Goal: Task Accomplishment & Management: Manage account settings

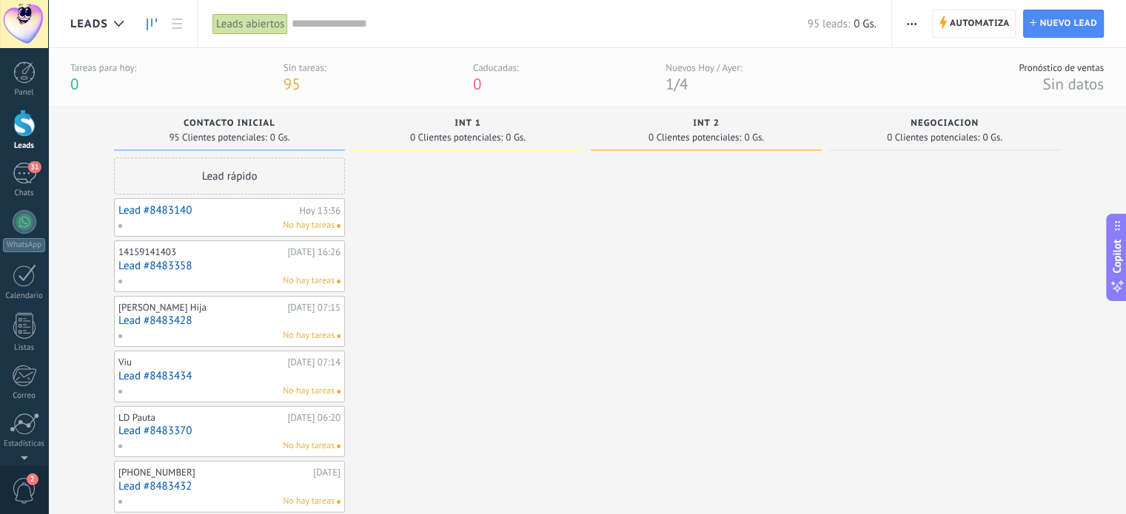
click at [19, 127] on div at bounding box center [24, 123] width 22 height 27
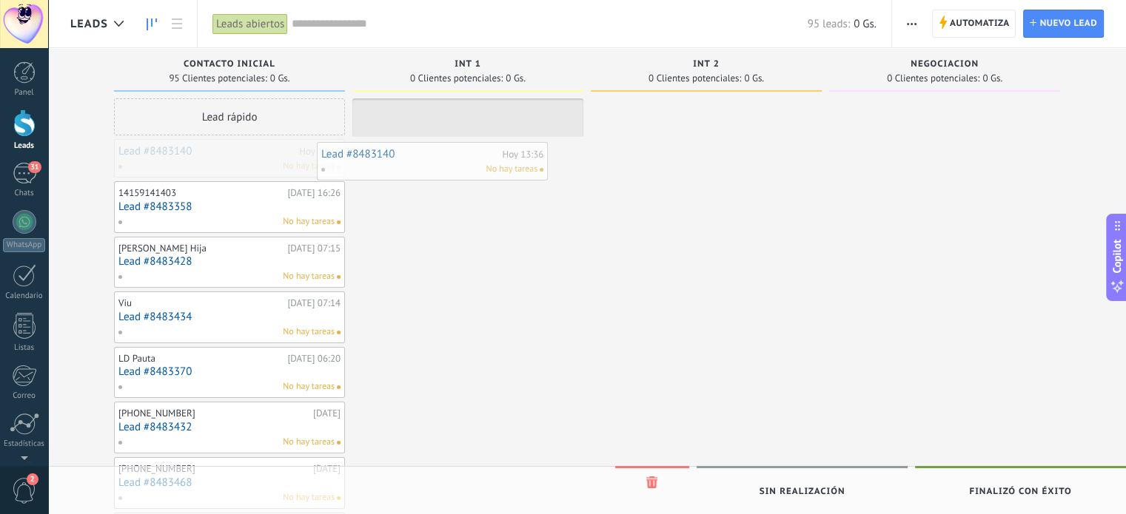
drag, startPoint x: 237, startPoint y: 156, endPoint x: 440, endPoint y: 159, distance: 202.9
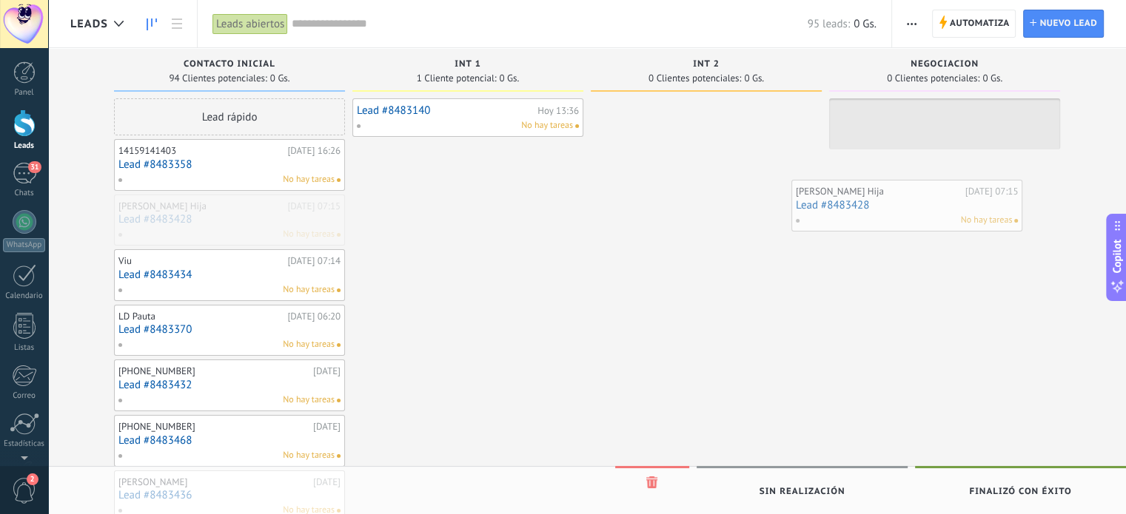
drag, startPoint x: 233, startPoint y: 221, endPoint x: 912, endPoint y: 207, distance: 679.0
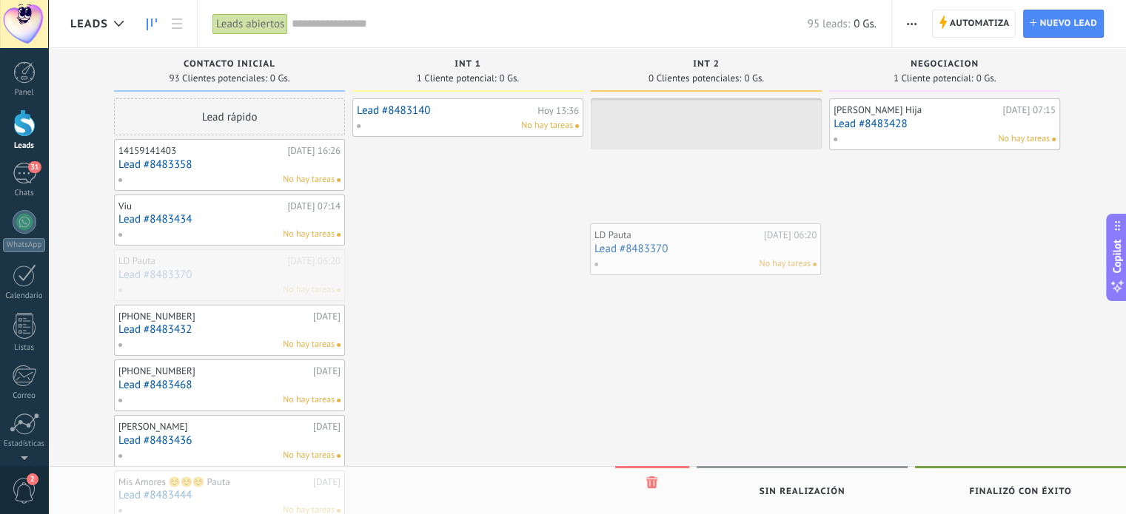
drag, startPoint x: 232, startPoint y: 280, endPoint x: 708, endPoint y: 255, distance: 476.7
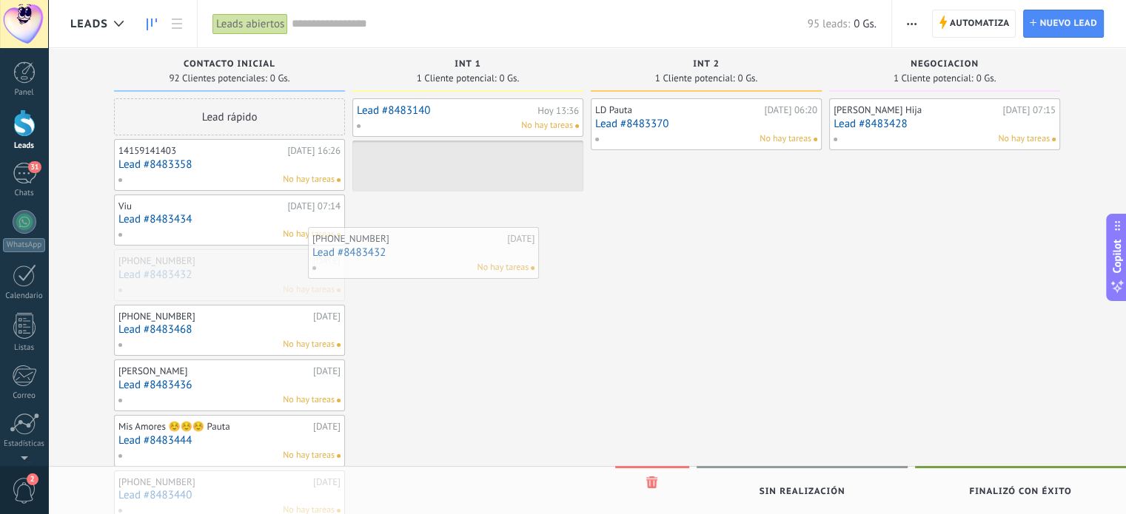
drag, startPoint x: 228, startPoint y: 281, endPoint x: 442, endPoint y: 257, distance: 215.2
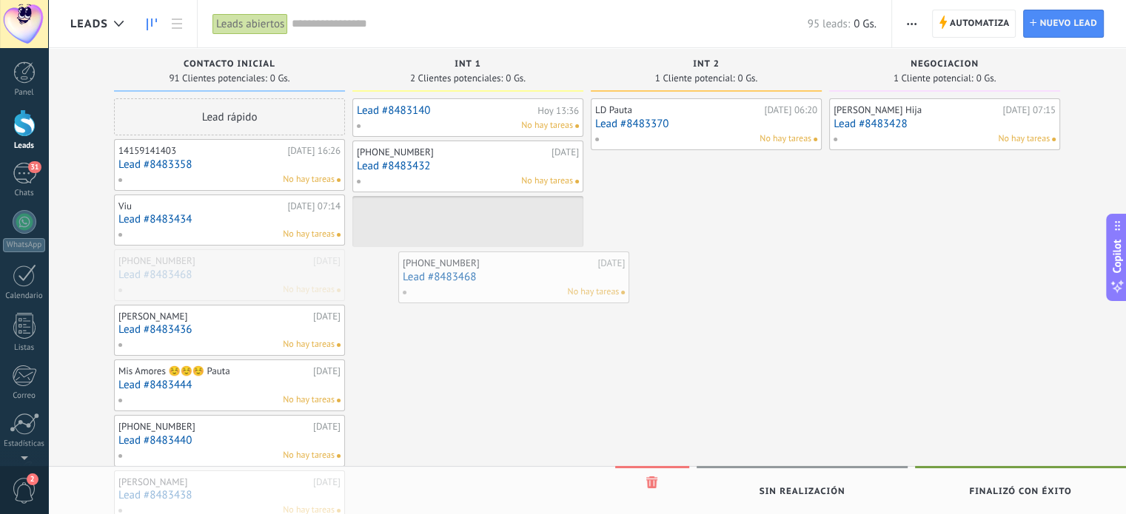
drag, startPoint x: 247, startPoint y: 284, endPoint x: 531, endPoint y: 286, distance: 284.3
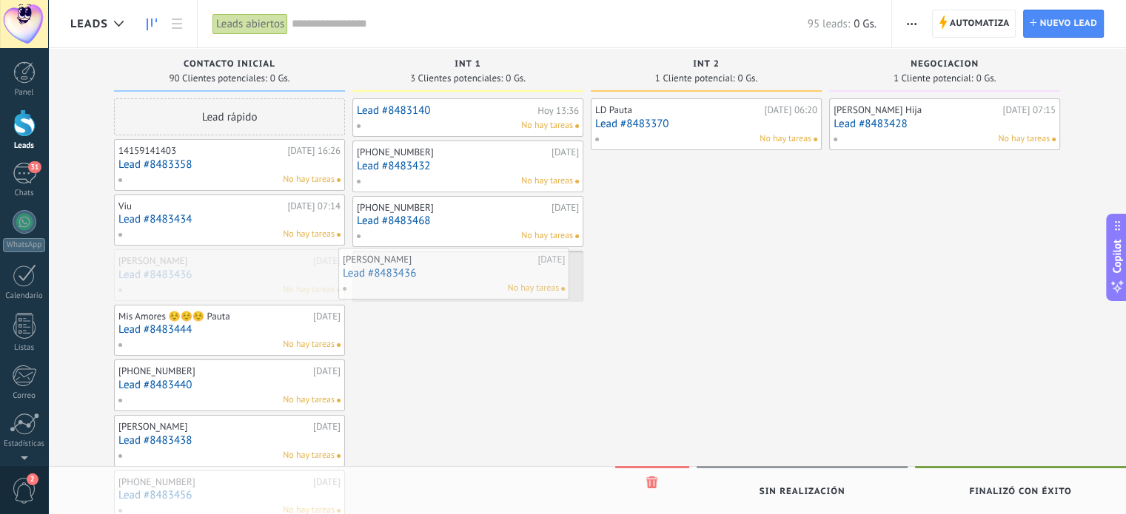
drag, startPoint x: 223, startPoint y: 289, endPoint x: 447, endPoint y: 288, distance: 224.3
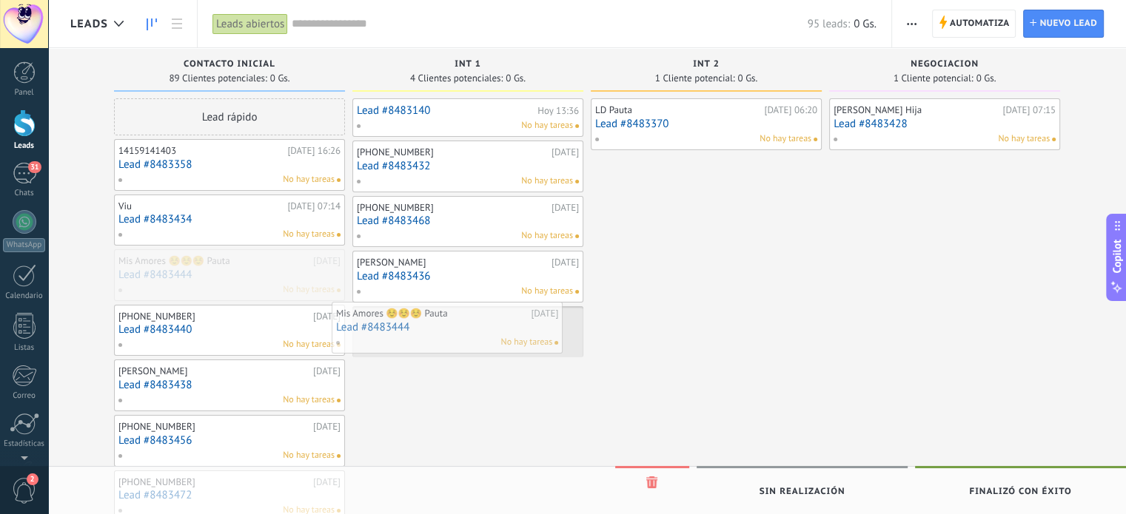
drag, startPoint x: 244, startPoint y: 280, endPoint x: 463, endPoint y: 334, distance: 226.4
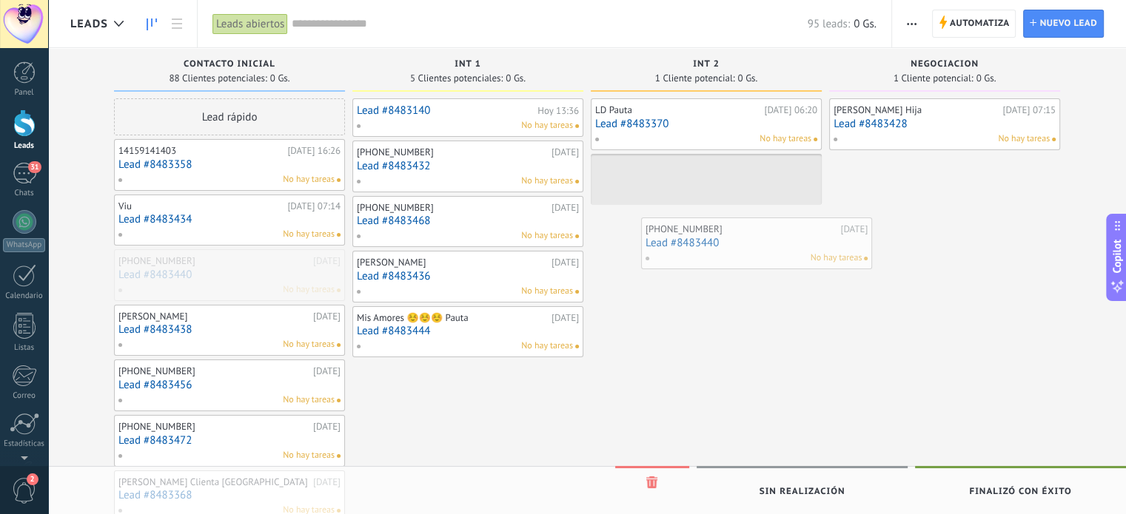
drag, startPoint x: 231, startPoint y: 278, endPoint x: 758, endPoint y: 247, distance: 528.0
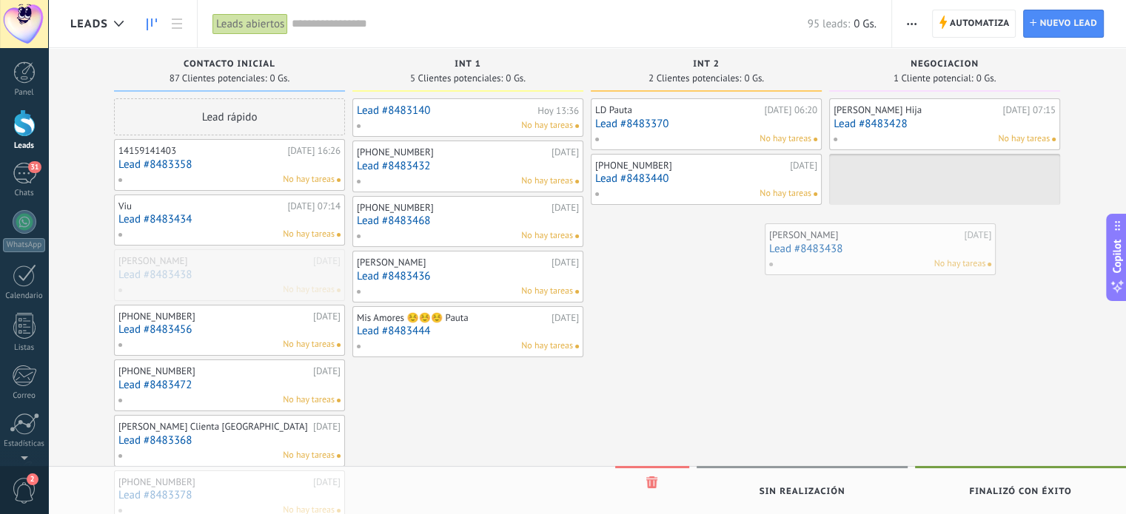
drag, startPoint x: 249, startPoint y: 275, endPoint x: 900, endPoint y: 250, distance: 651.2
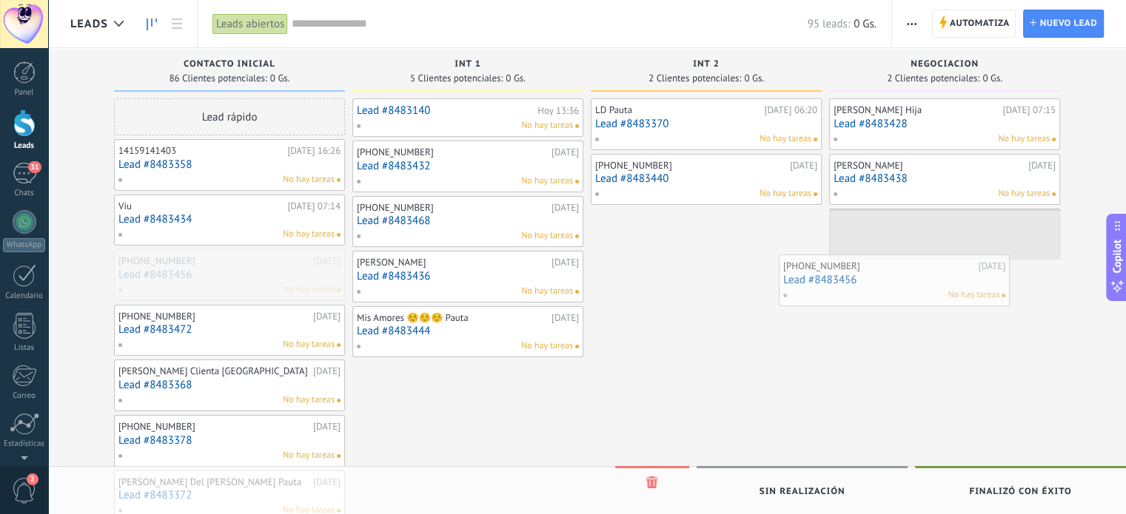
drag, startPoint x: 230, startPoint y: 269, endPoint x: 895, endPoint y: 275, distance: 664.8
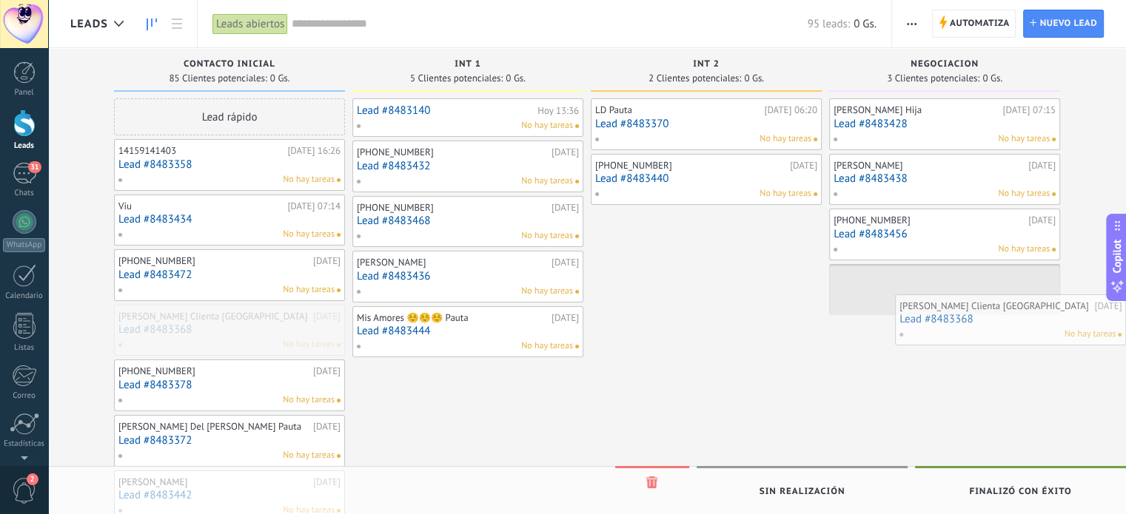
drag, startPoint x: 227, startPoint y: 320, endPoint x: 1136, endPoint y: 310, distance: 909.8
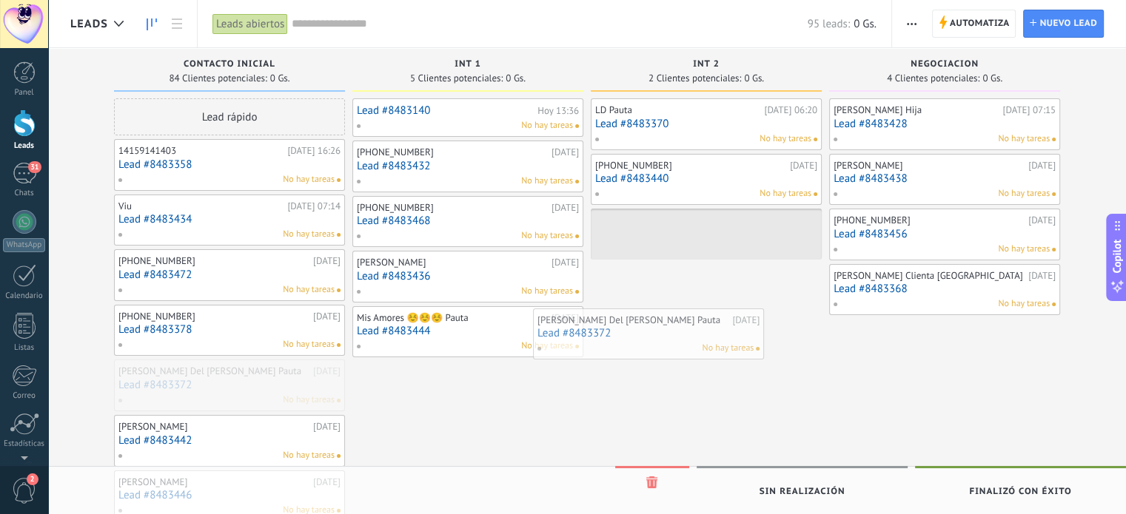
drag, startPoint x: 260, startPoint y: 367, endPoint x: 687, endPoint y: 315, distance: 430.3
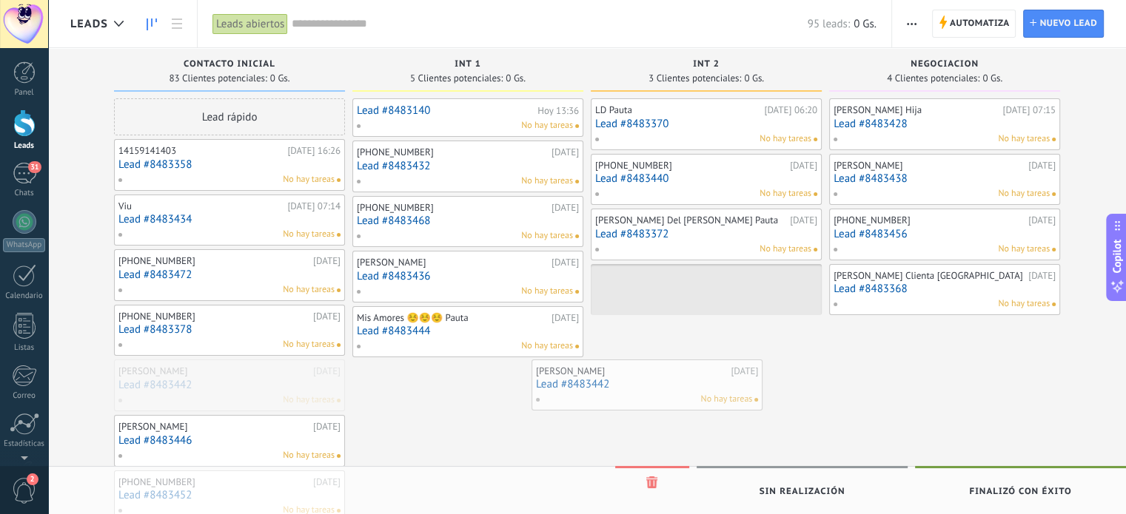
drag, startPoint x: 249, startPoint y: 375, endPoint x: 669, endPoint y: 375, distance: 420.5
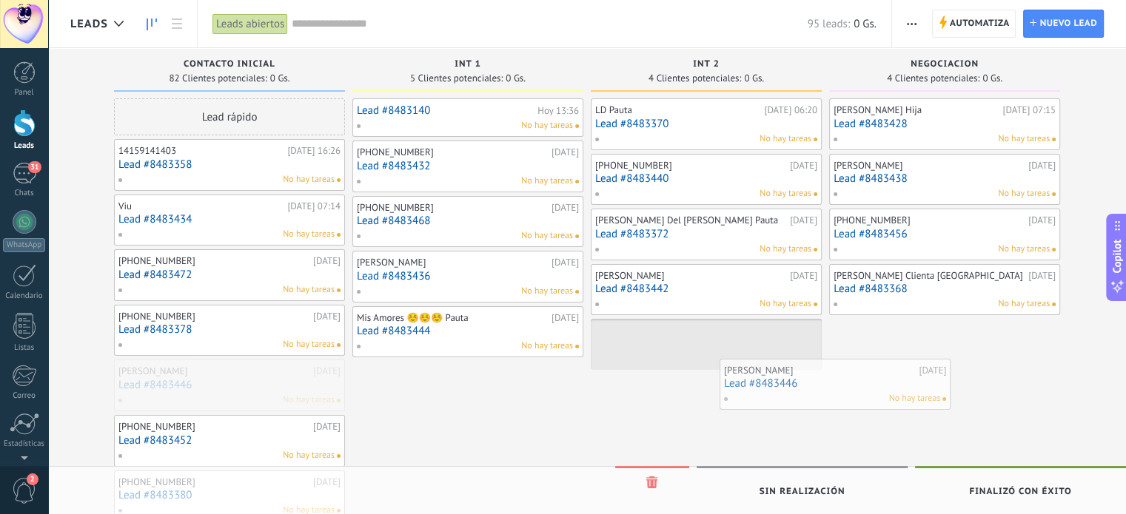
drag, startPoint x: 222, startPoint y: 390, endPoint x: 835, endPoint y: 390, distance: 612.9
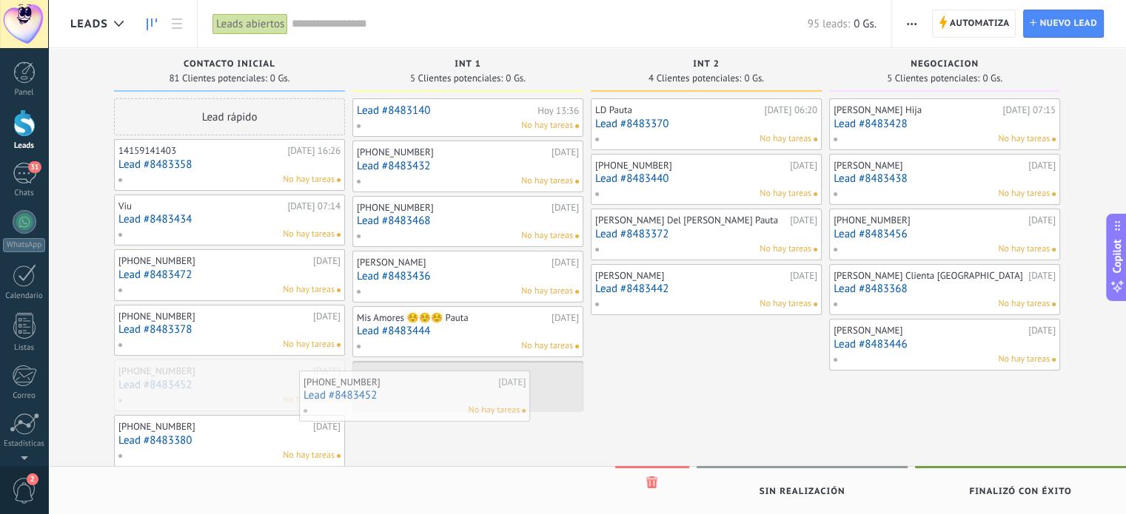
drag, startPoint x: 242, startPoint y: 396, endPoint x: 433, endPoint y: 408, distance: 191.4
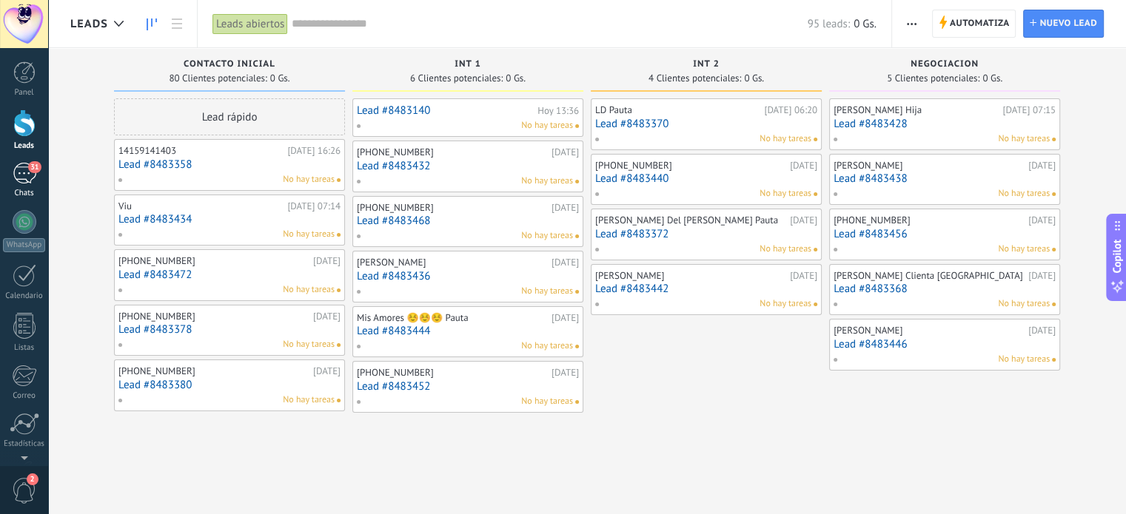
click at [23, 173] on div "31" at bounding box center [25, 173] width 24 height 21
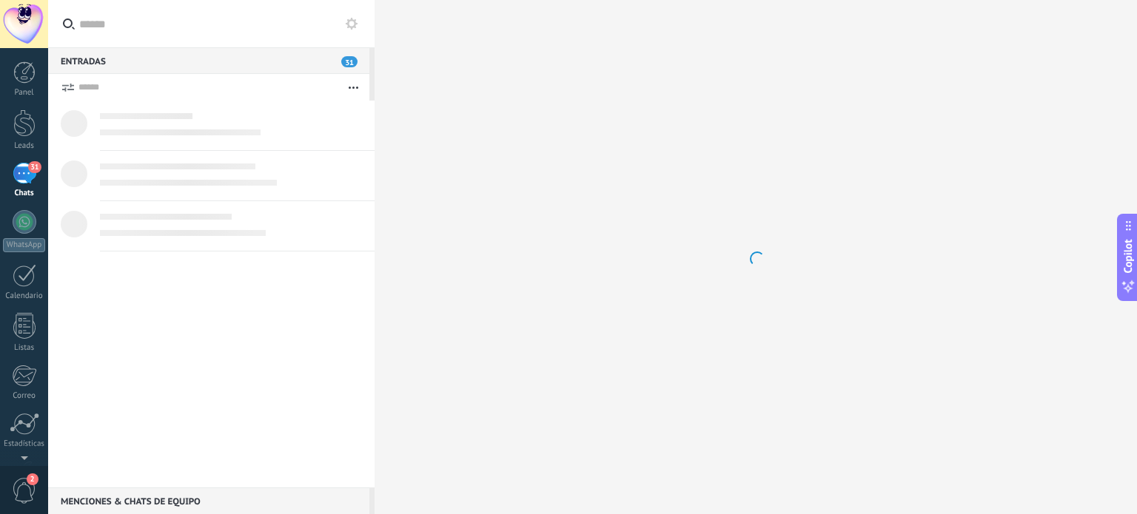
click at [24, 172] on div "31" at bounding box center [25, 173] width 24 height 21
click at [24, 171] on div "31" at bounding box center [25, 173] width 24 height 21
click at [30, 130] on div at bounding box center [24, 123] width 22 height 27
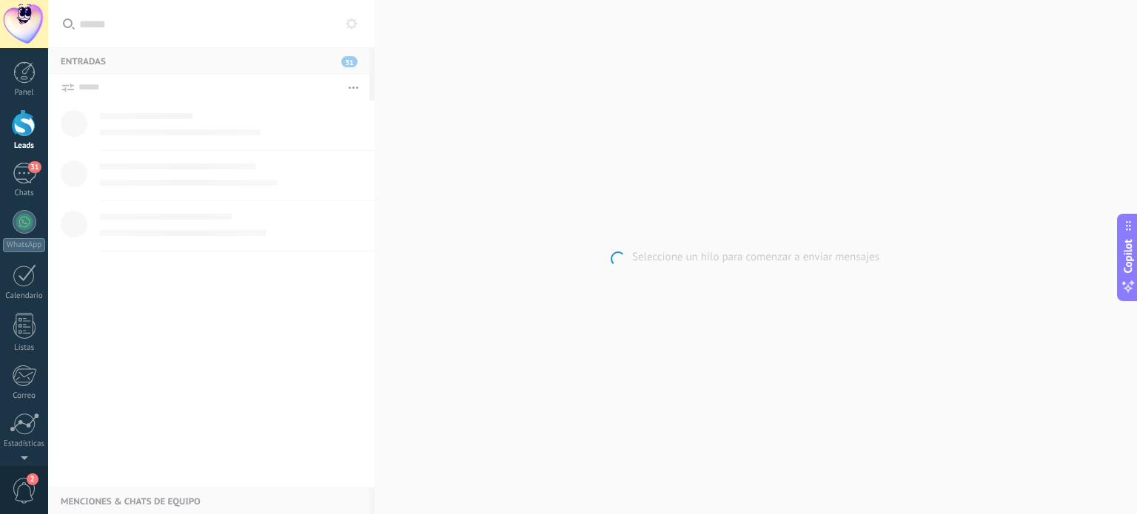
click at [34, 132] on div at bounding box center [24, 123] width 22 height 27
click at [23, 177] on div "31" at bounding box center [25, 173] width 24 height 21
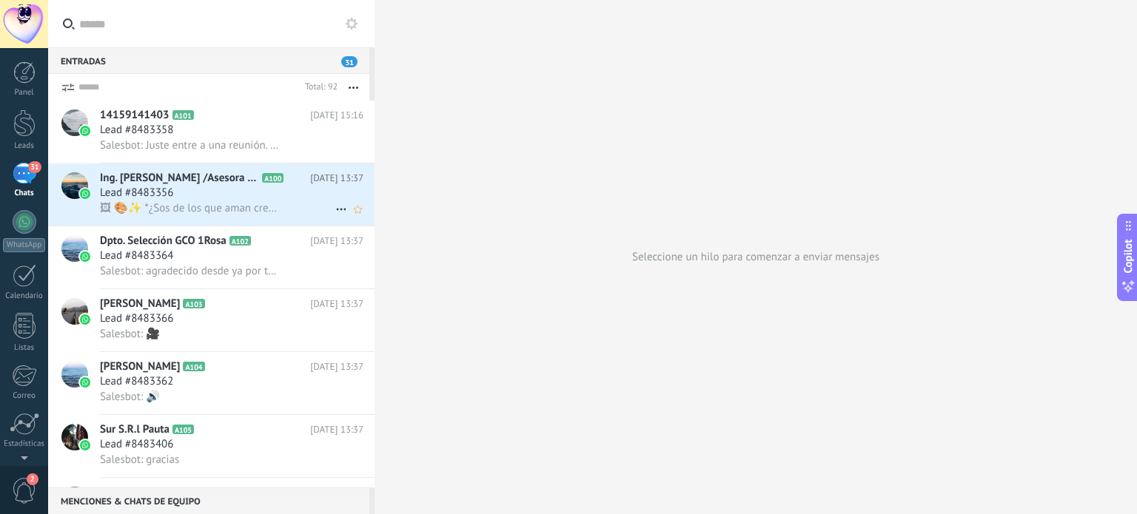
click at [216, 192] on div "Lead #8483356" at bounding box center [232, 193] width 264 height 15
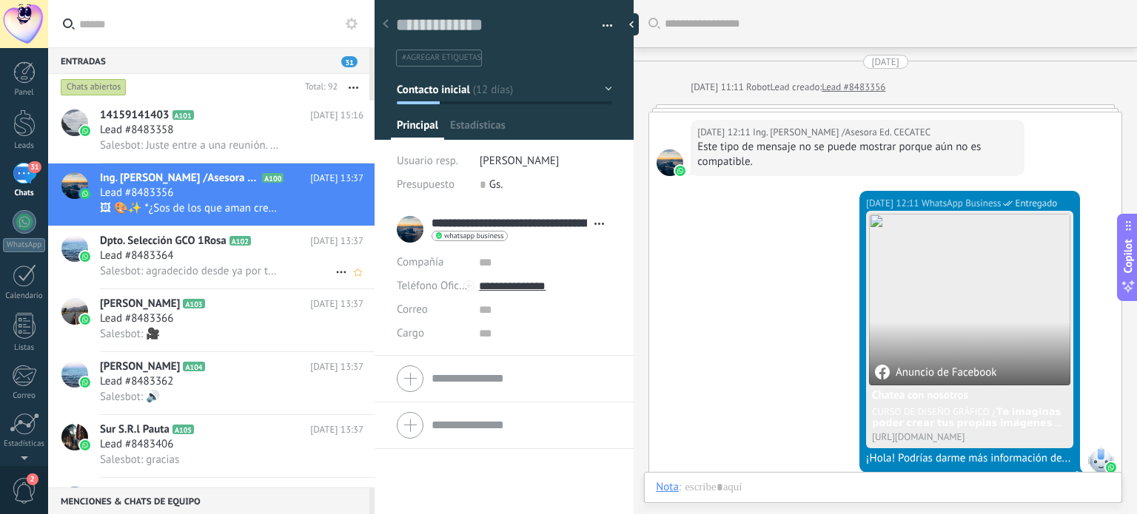
scroll to position [2803, 0]
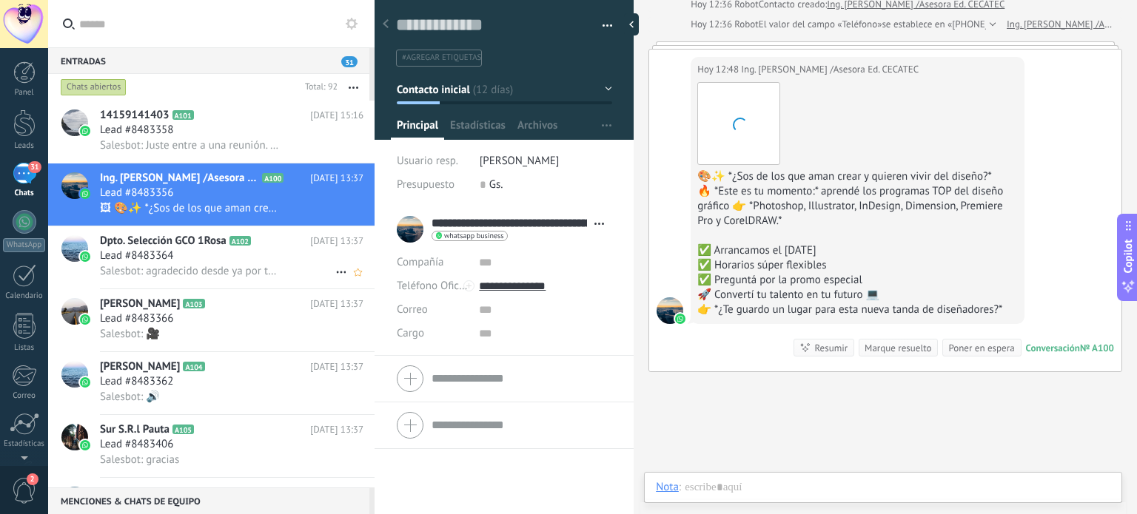
click at [212, 260] on div "Lead #8483364" at bounding box center [232, 256] width 264 height 15
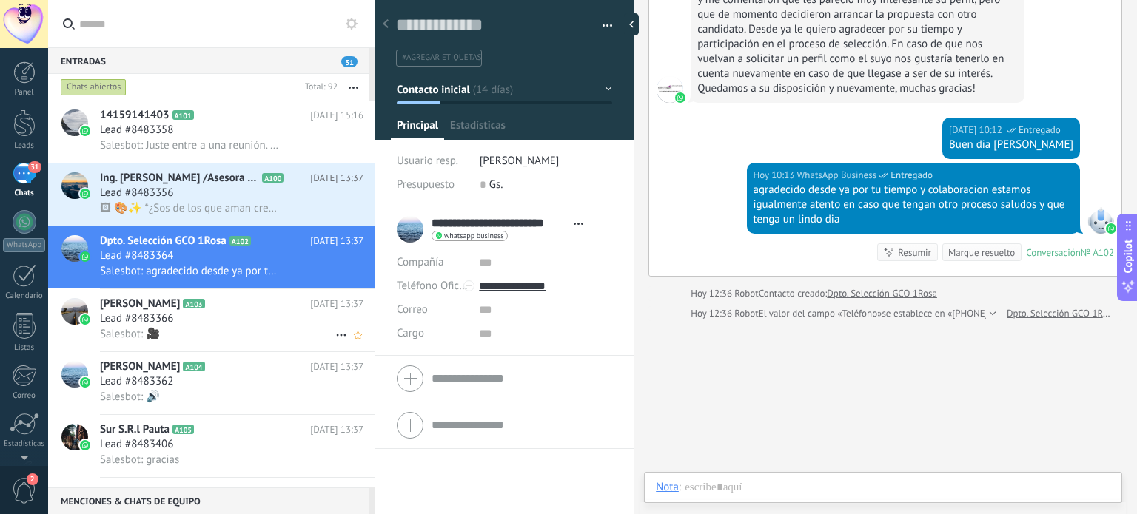
scroll to position [21, 0]
click at [210, 320] on div "Lead #8483366" at bounding box center [232, 319] width 264 height 15
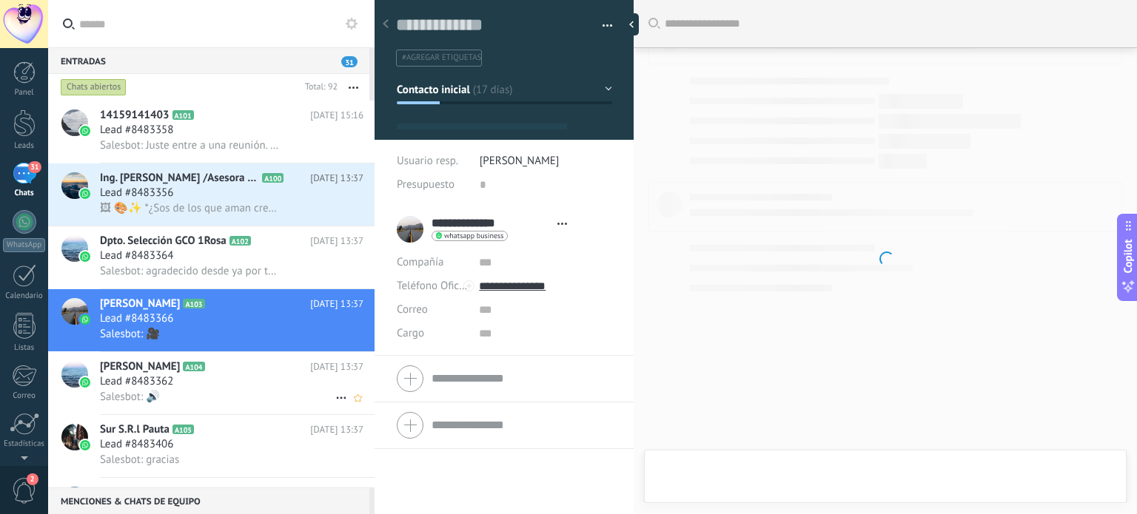
click at [214, 389] on div "Lead #8483362" at bounding box center [232, 382] width 264 height 15
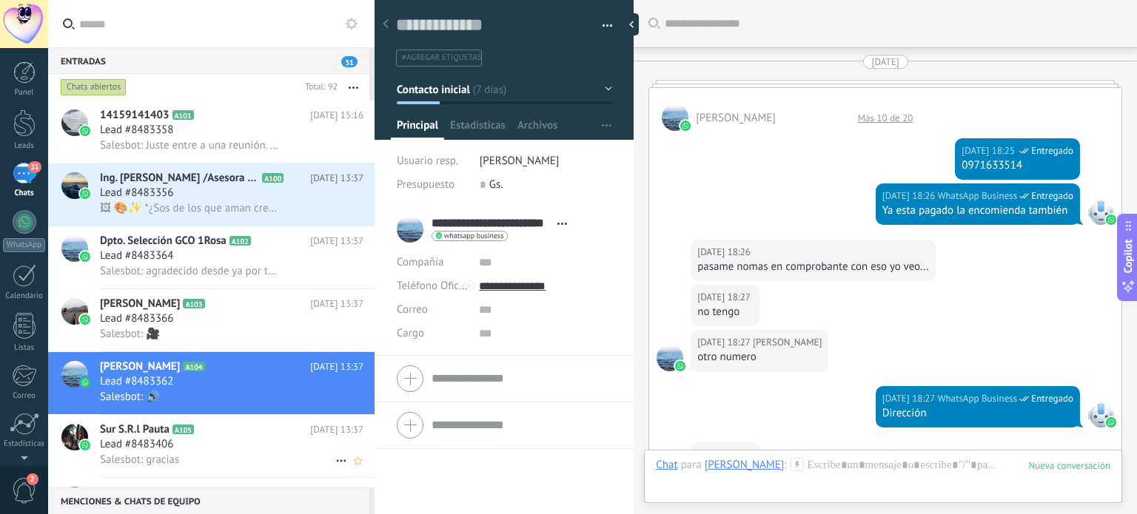
click at [211, 452] on div "Lead #8483406" at bounding box center [232, 444] width 264 height 15
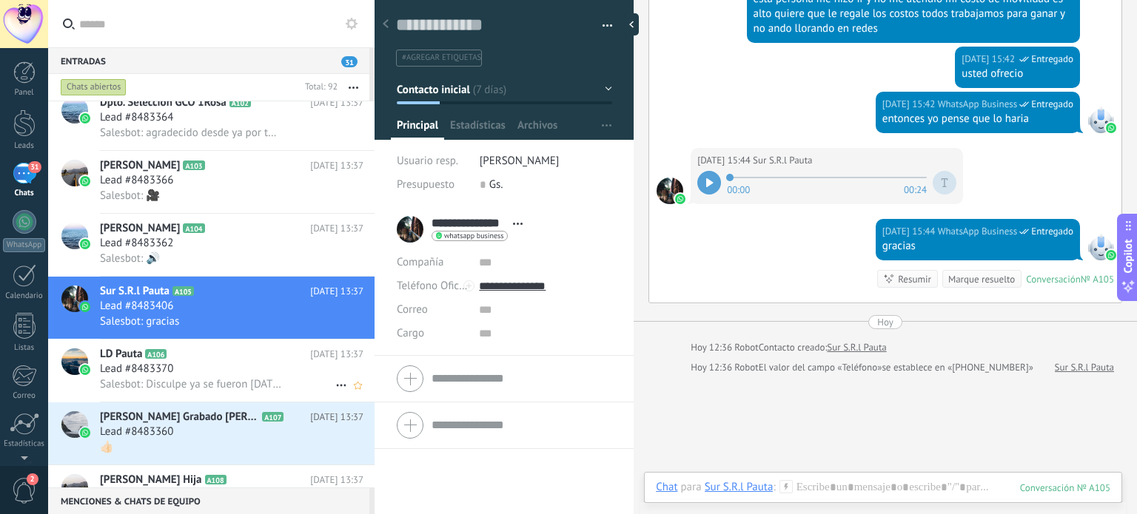
scroll to position [148, 0]
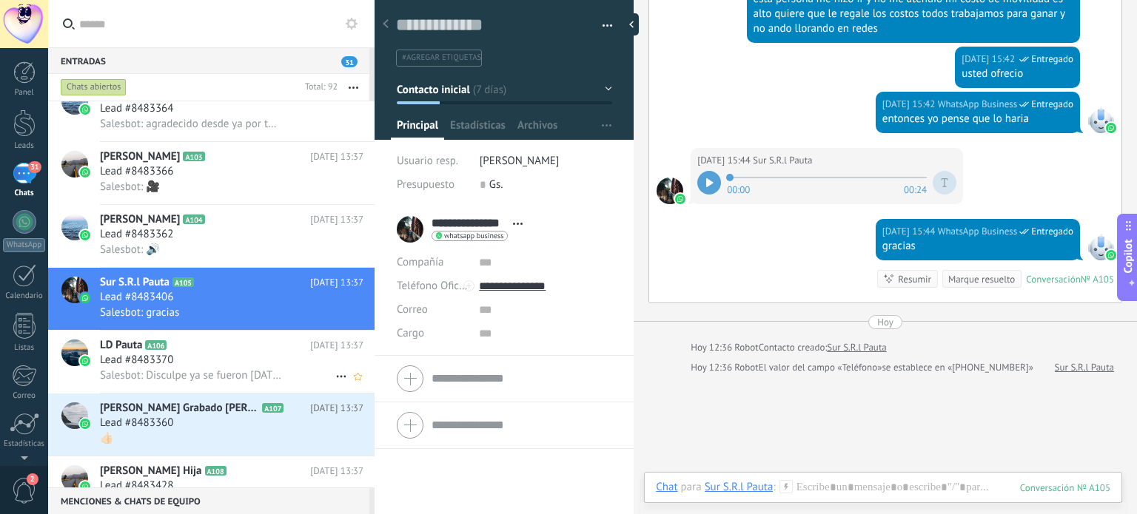
click at [184, 378] on span "Salesbot: Disculpe ya se fueron [DATE] y se les atendió la movilidad tiene cost…" at bounding box center [191, 376] width 182 height 14
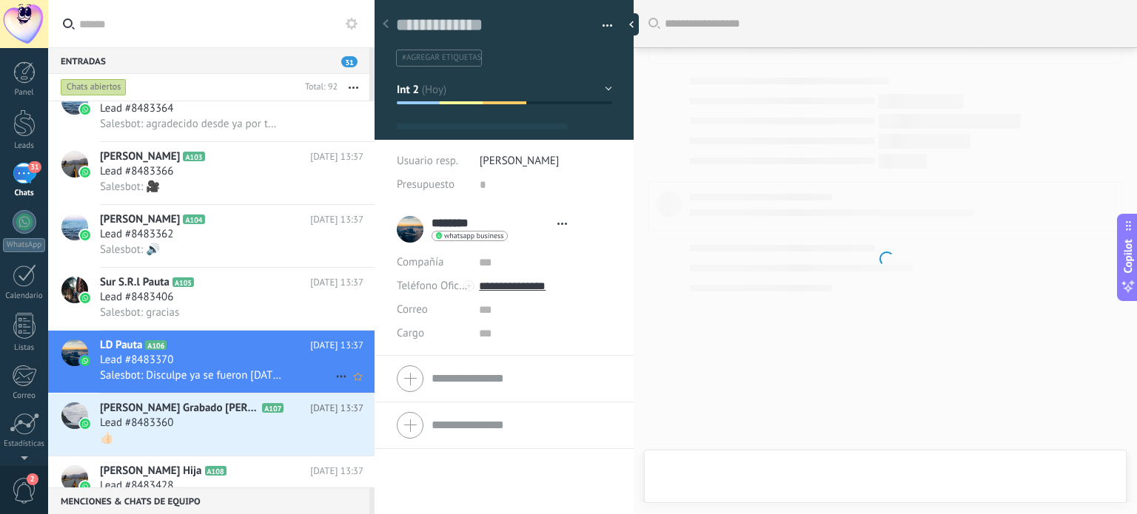
scroll to position [21, 0]
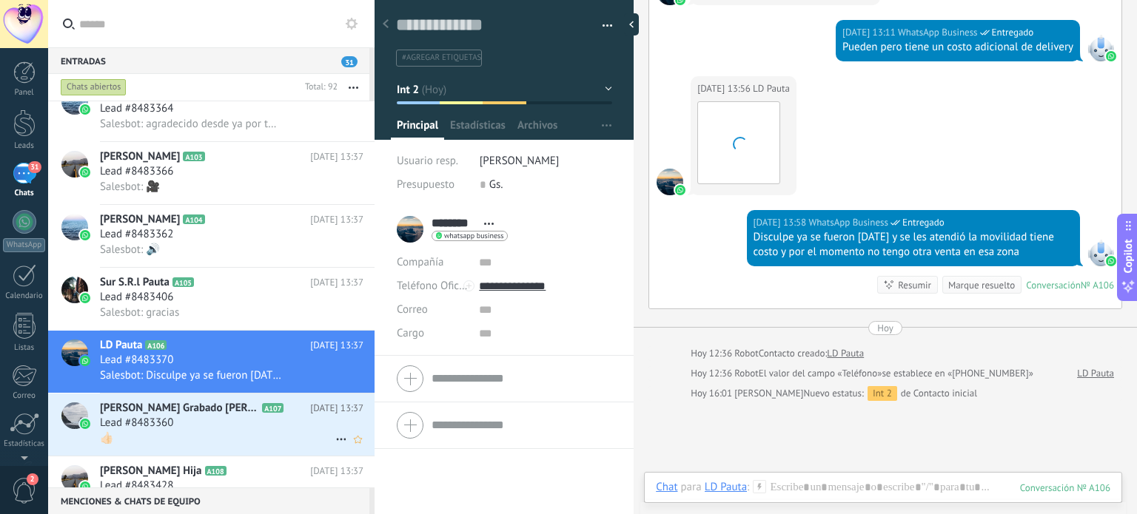
click at [198, 416] on span "[PERSON_NAME] Grabado [PERSON_NAME]" at bounding box center [179, 408] width 159 height 15
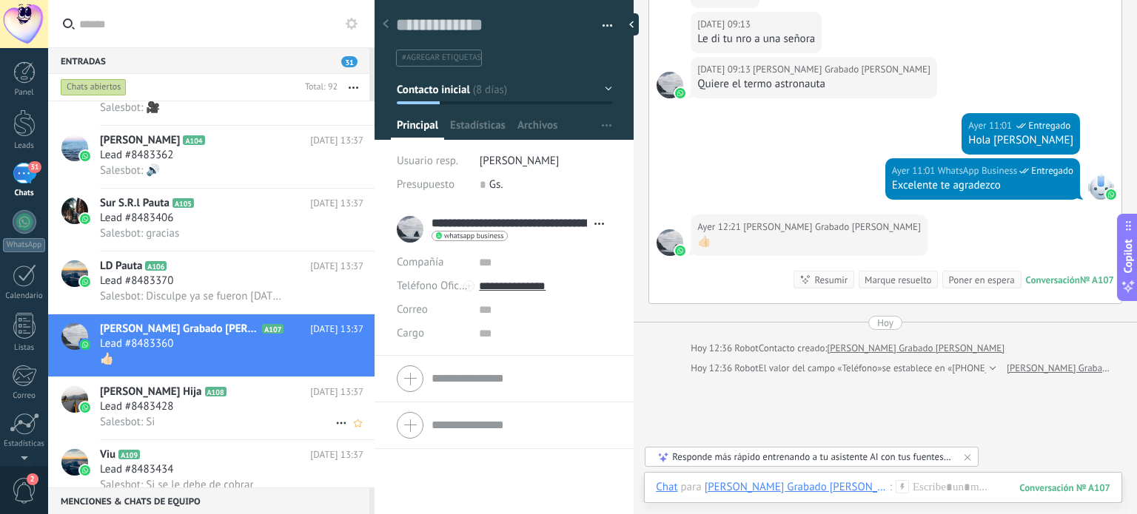
scroll to position [296, 0]
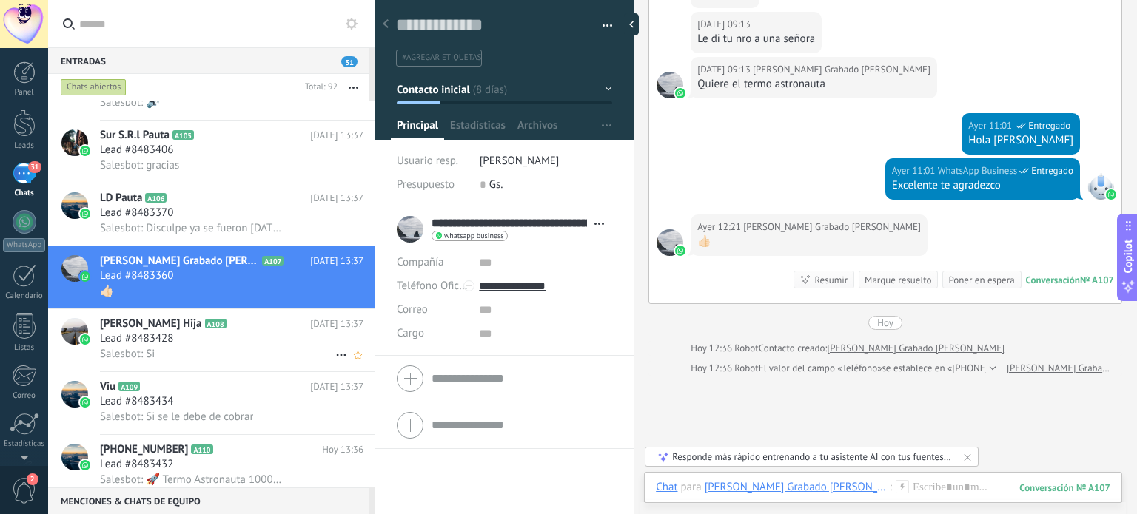
click at [187, 362] on div "Salesbot: Si" at bounding box center [232, 354] width 264 height 16
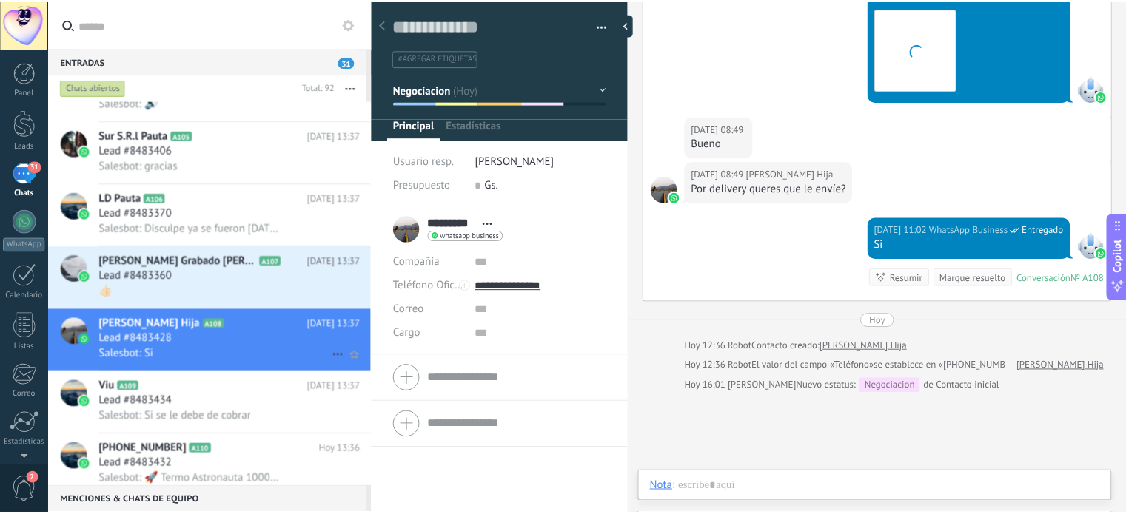
scroll to position [21, 0]
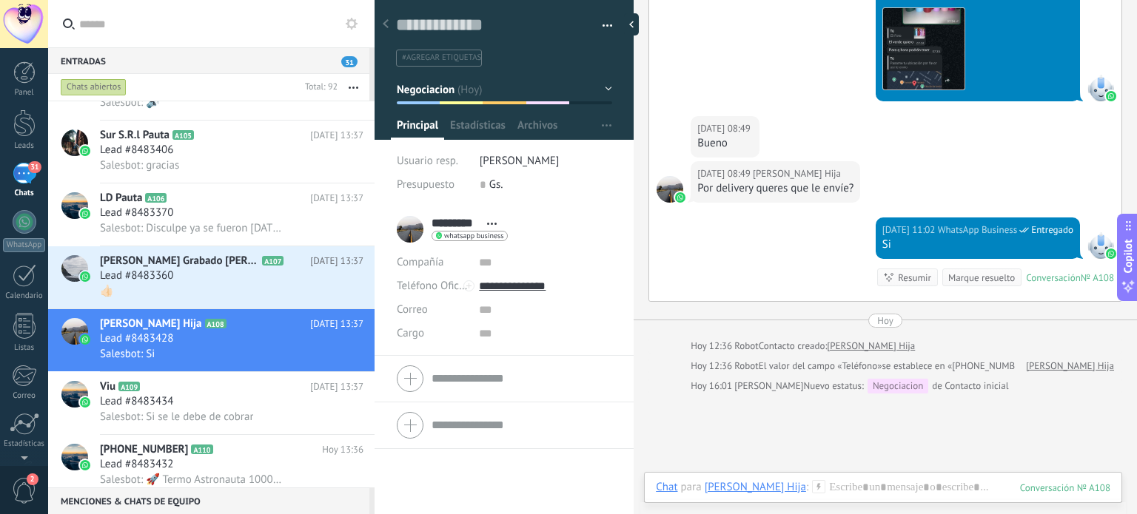
click at [27, 176] on div "31" at bounding box center [25, 173] width 24 height 21
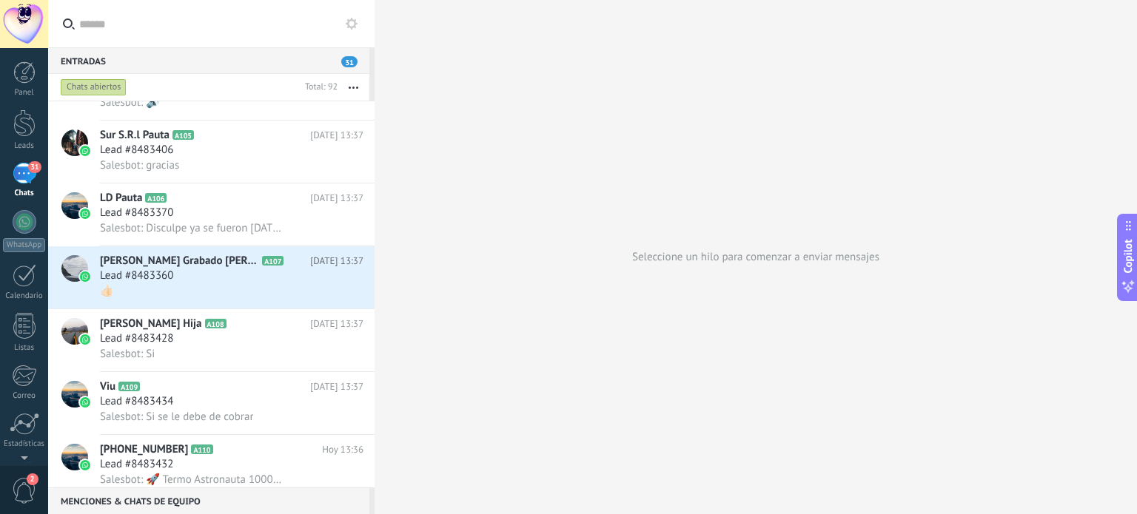
click at [26, 170] on div "31" at bounding box center [25, 173] width 24 height 21
click at [17, 127] on div at bounding box center [24, 123] width 22 height 27
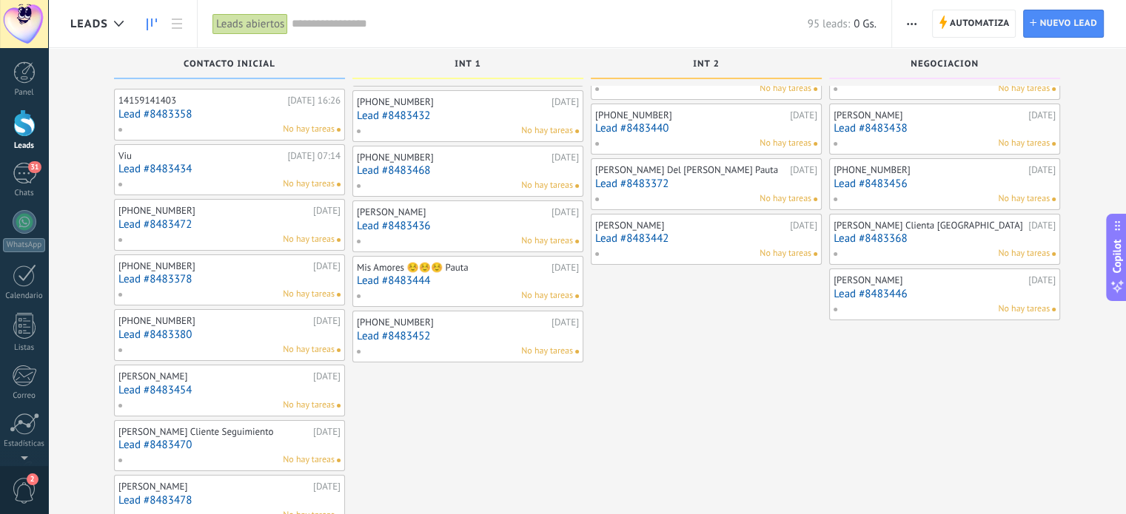
scroll to position [74, 0]
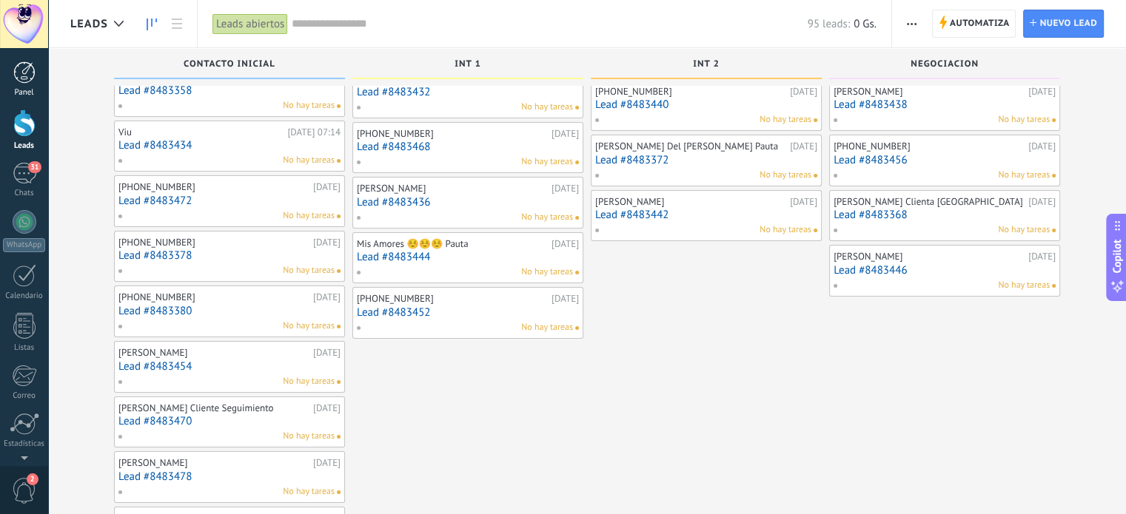
click at [30, 76] on div at bounding box center [24, 72] width 22 height 22
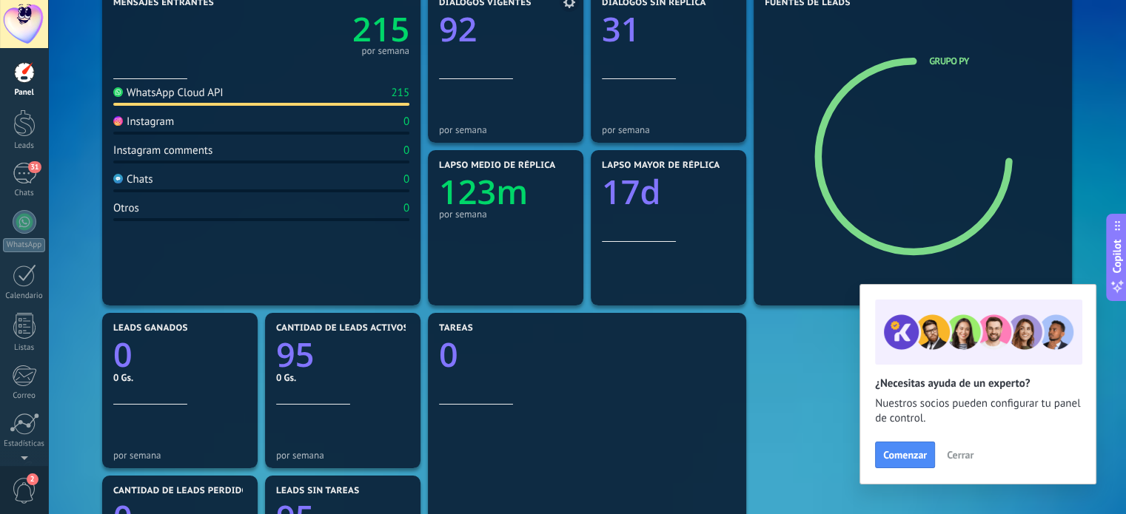
scroll to position [148, 0]
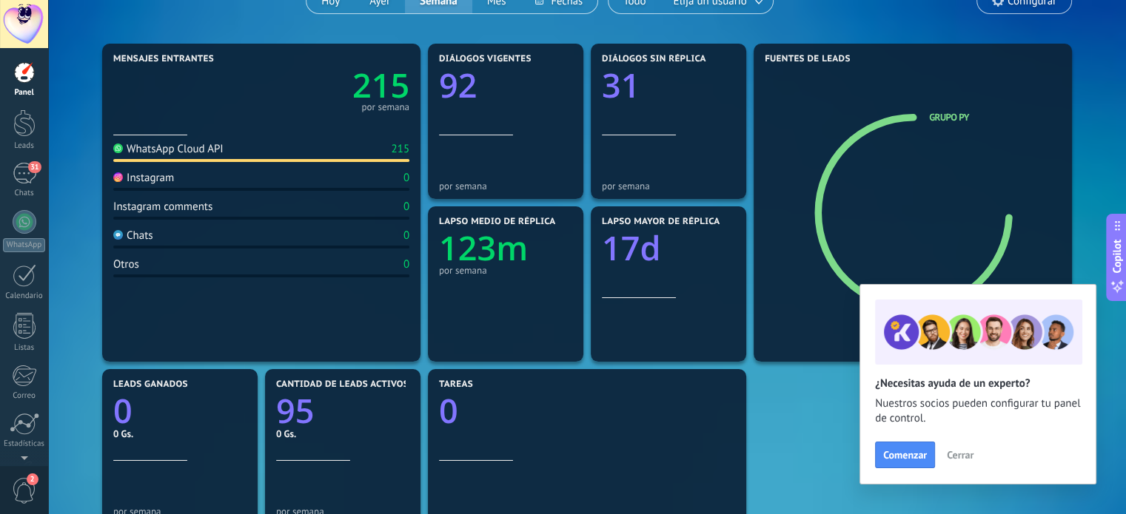
click at [968, 455] on span "Cerrar" at bounding box center [960, 455] width 27 height 10
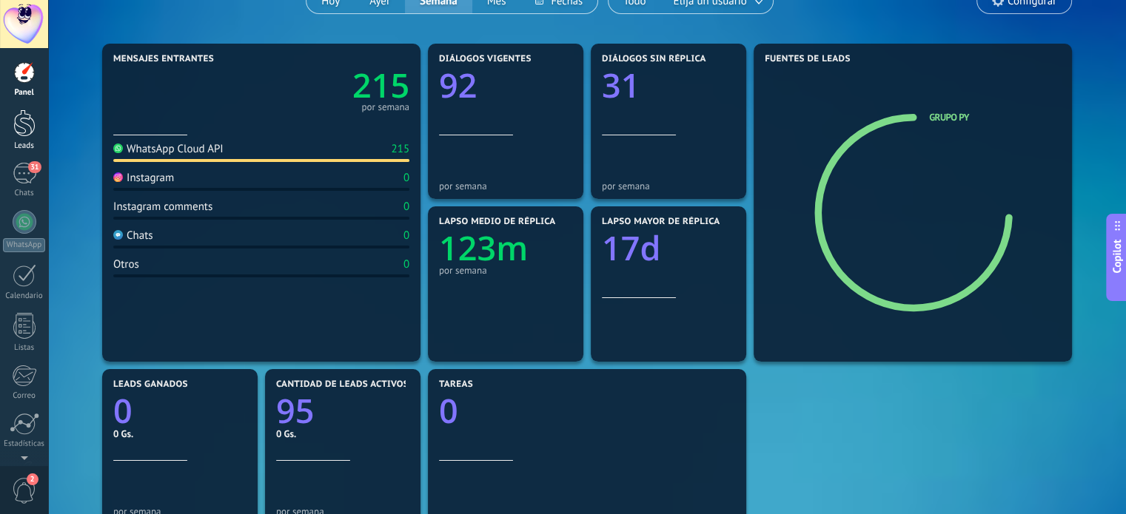
click at [24, 123] on div at bounding box center [24, 123] width 22 height 27
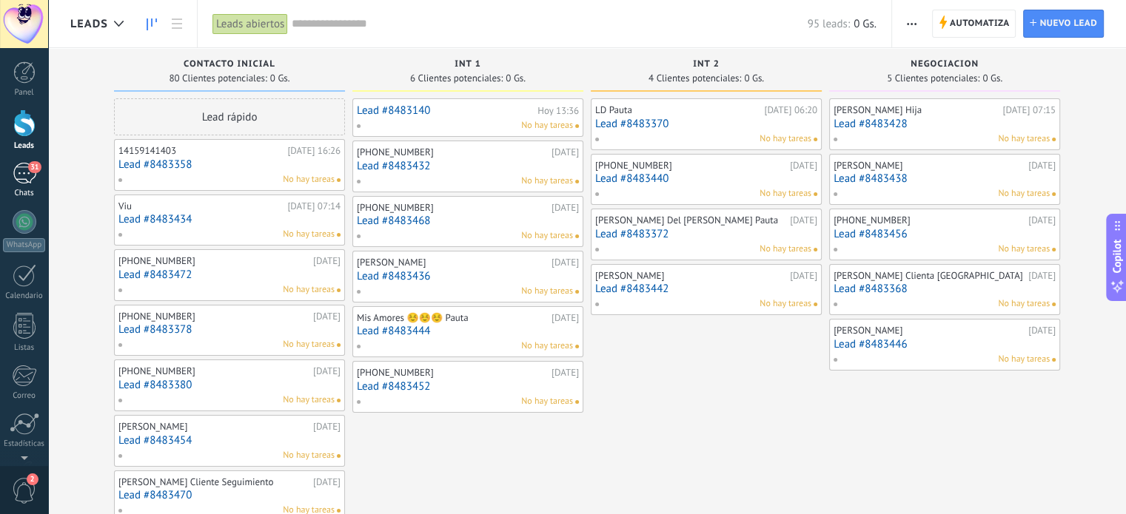
click at [30, 180] on div "31" at bounding box center [25, 173] width 24 height 21
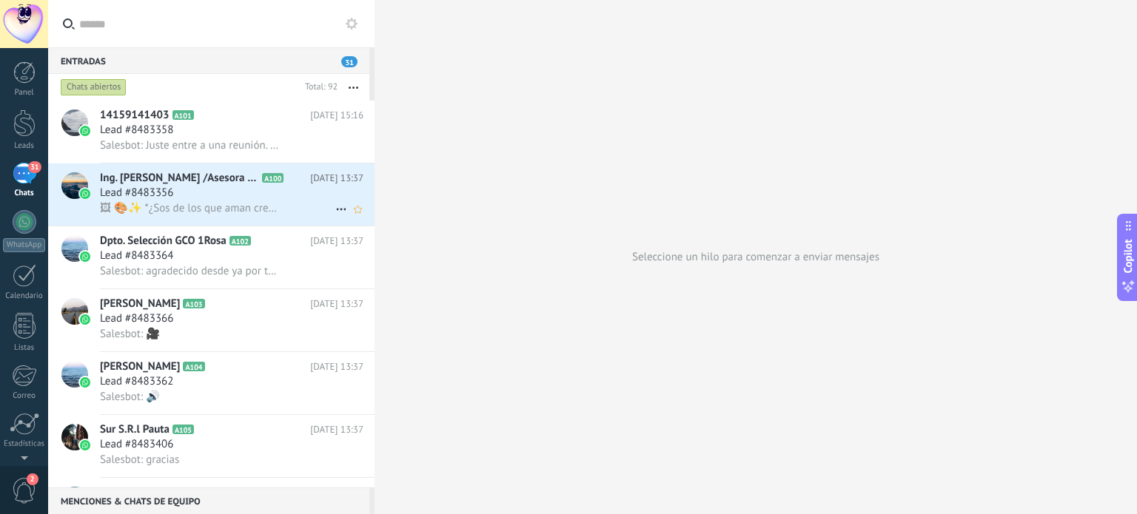
click at [227, 198] on div "Lead #8483356" at bounding box center [232, 193] width 264 height 15
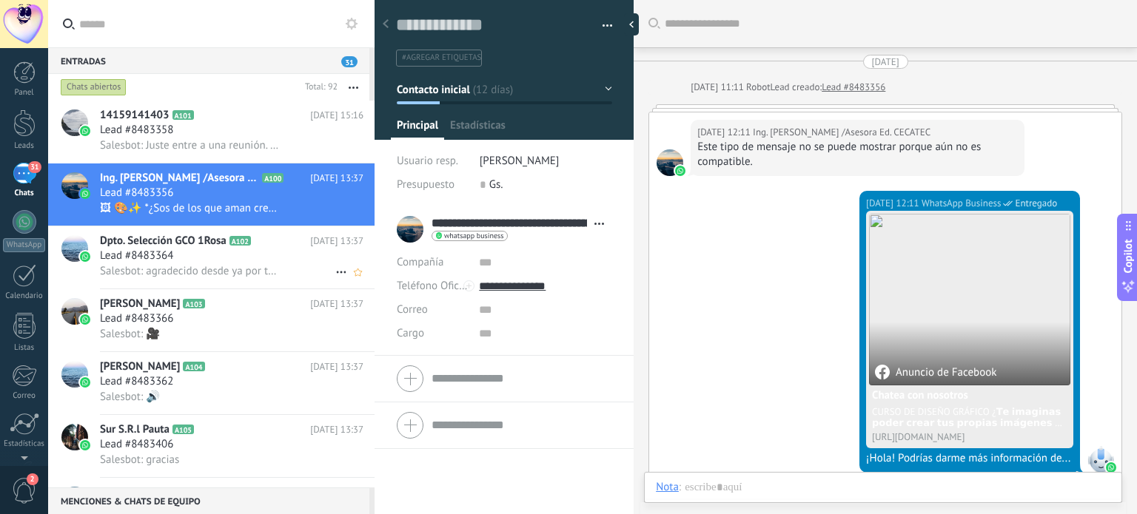
scroll to position [21, 0]
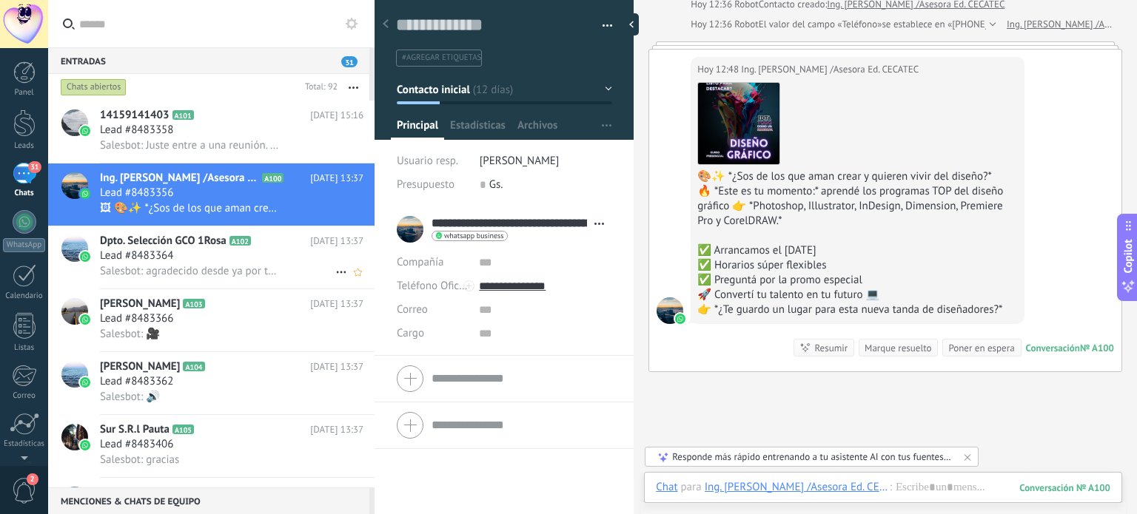
click at [192, 229] on div "Dpto. Selección GCO 1Rosa A102 [DATE] 13:37 Lead #8483364 Salesbot: agradecido …" at bounding box center [237, 258] width 275 height 62
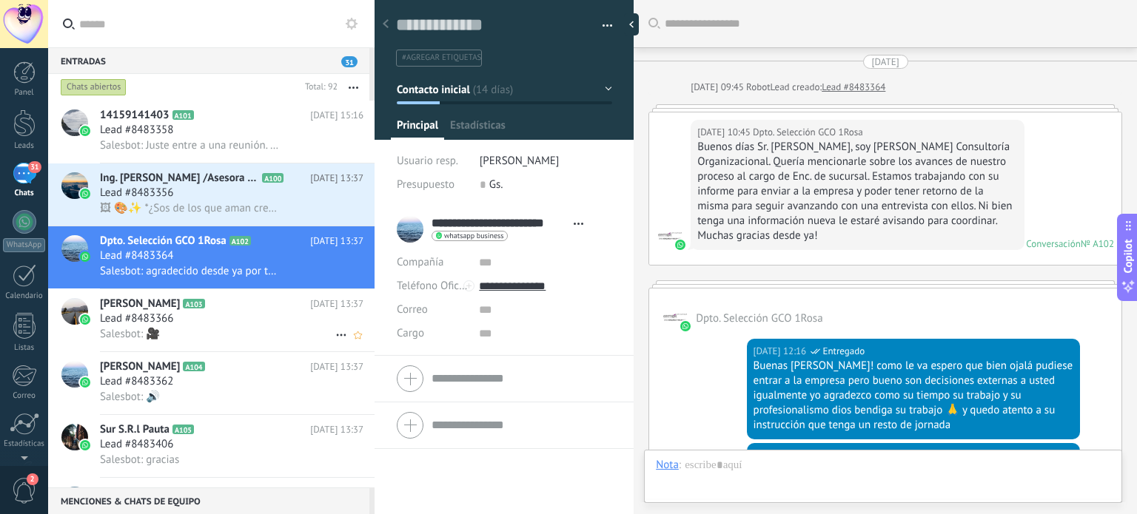
scroll to position [2538, 0]
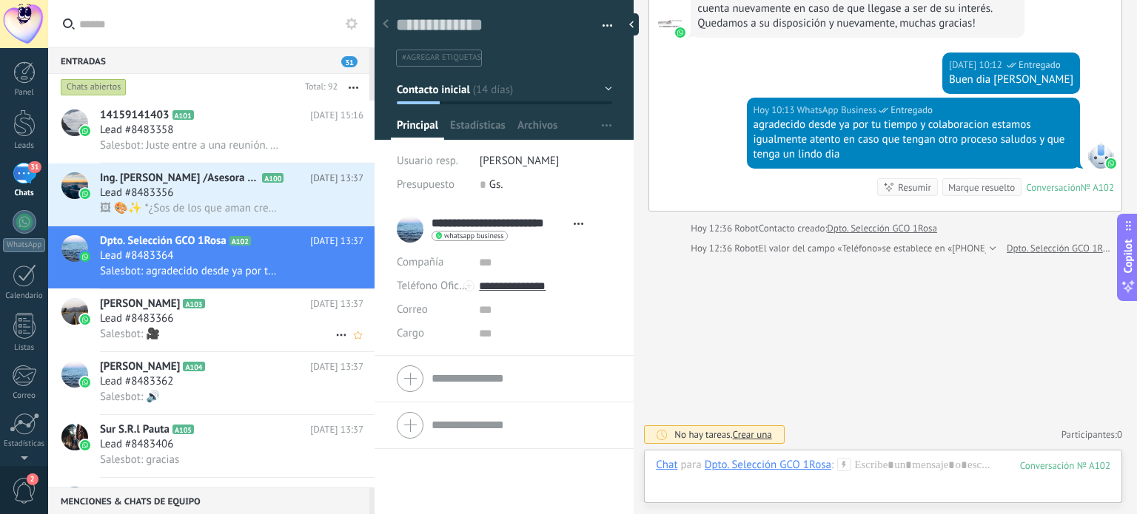
click at [170, 319] on span "Lead #8483366" at bounding box center [136, 319] width 73 height 15
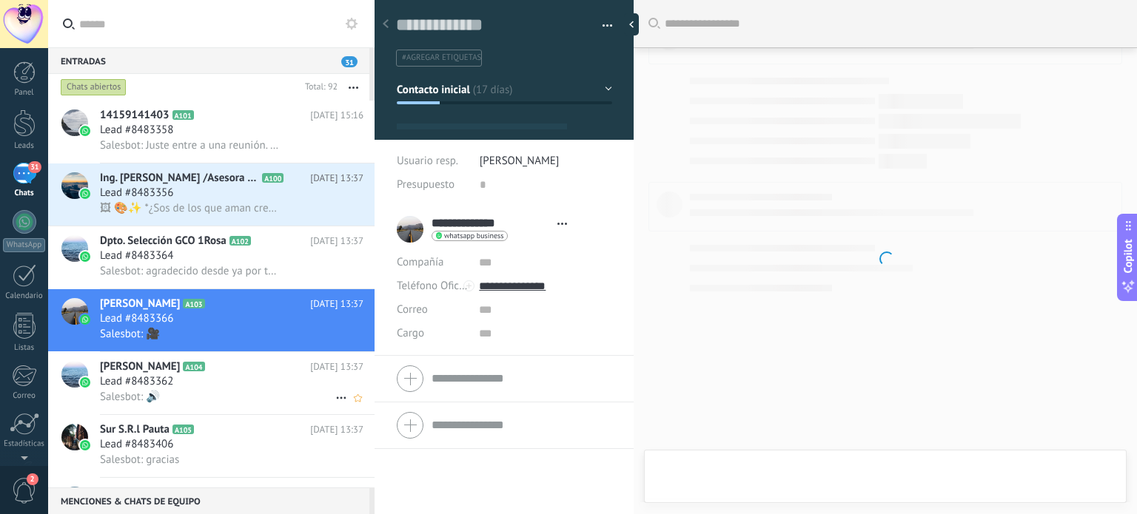
click at [170, 368] on span "[PERSON_NAME]" at bounding box center [140, 367] width 80 height 15
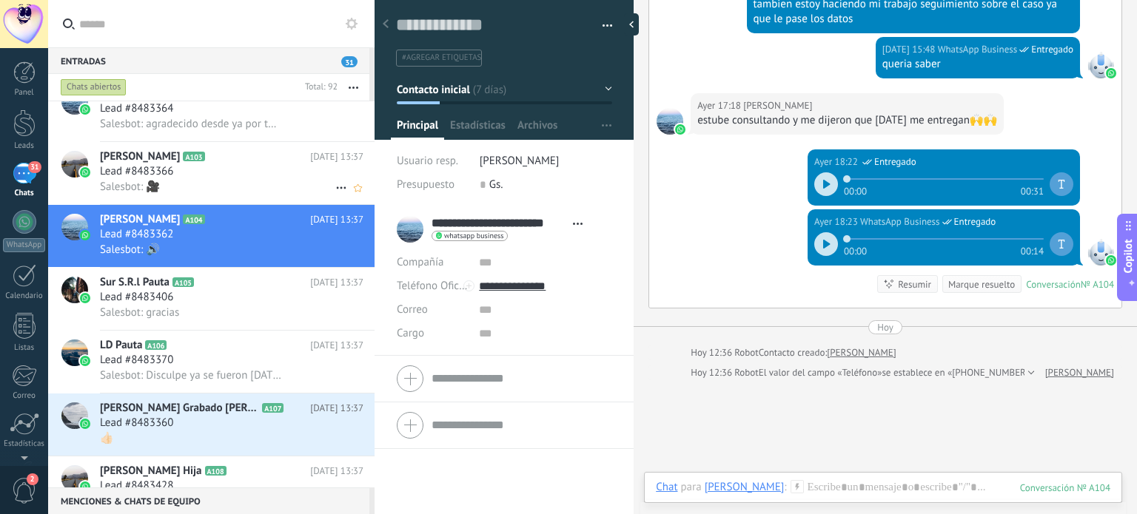
scroll to position [148, 0]
click at [196, 319] on div "Salesbot: gracias" at bounding box center [232, 313] width 264 height 16
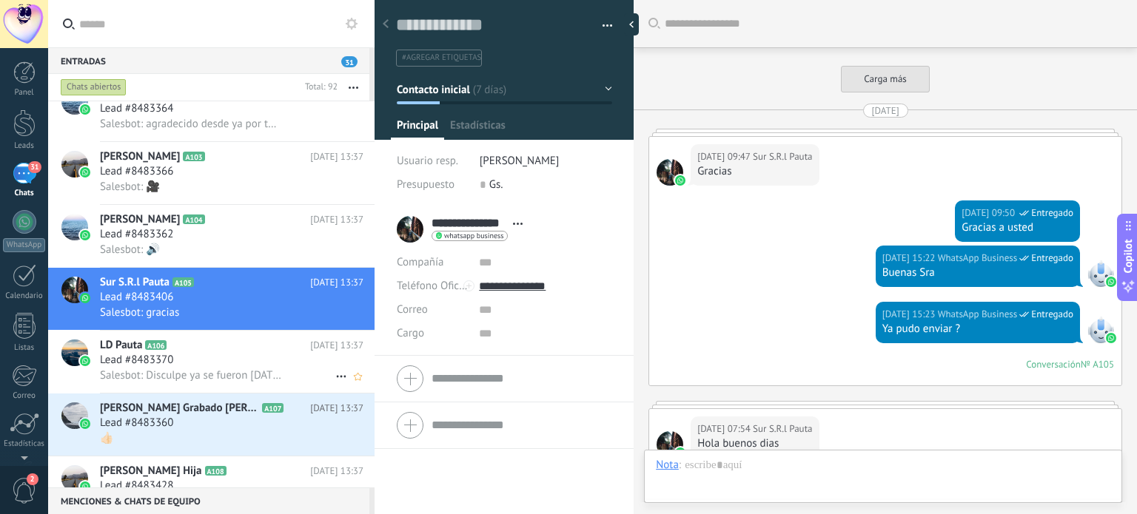
scroll to position [1590, 0]
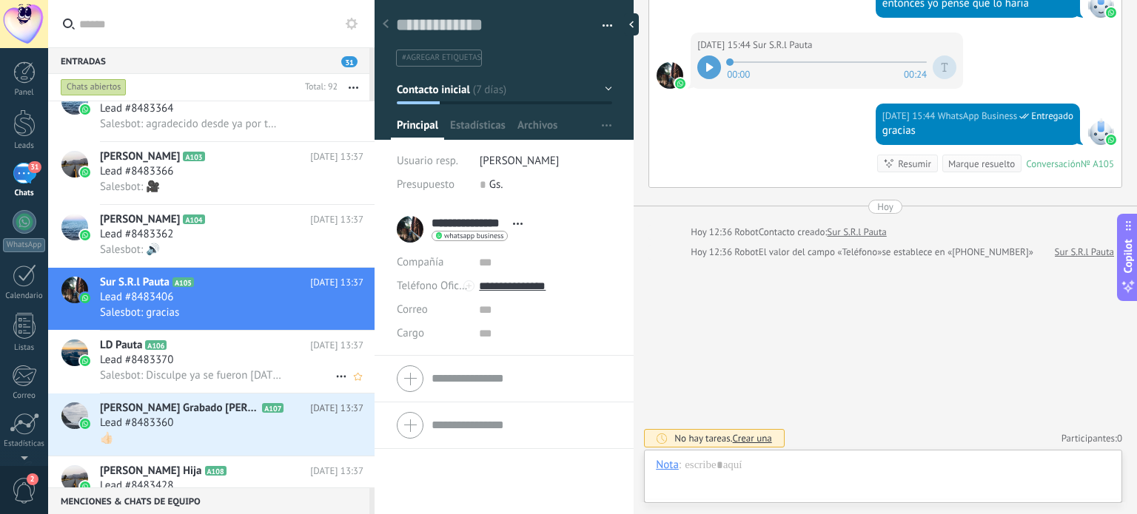
click at [207, 352] on h2 "LD Pauta A106" at bounding box center [205, 345] width 210 height 15
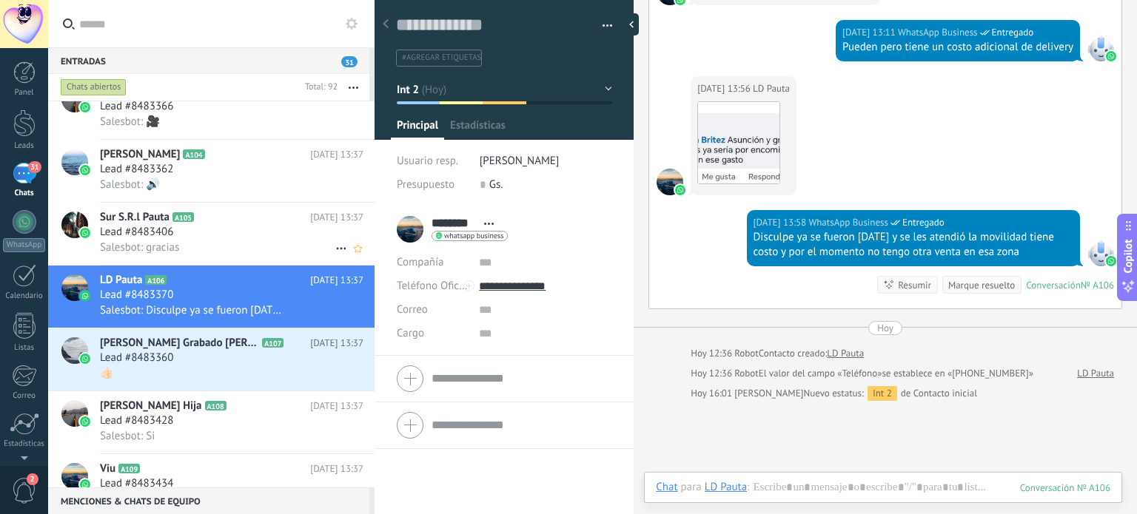
scroll to position [296, 0]
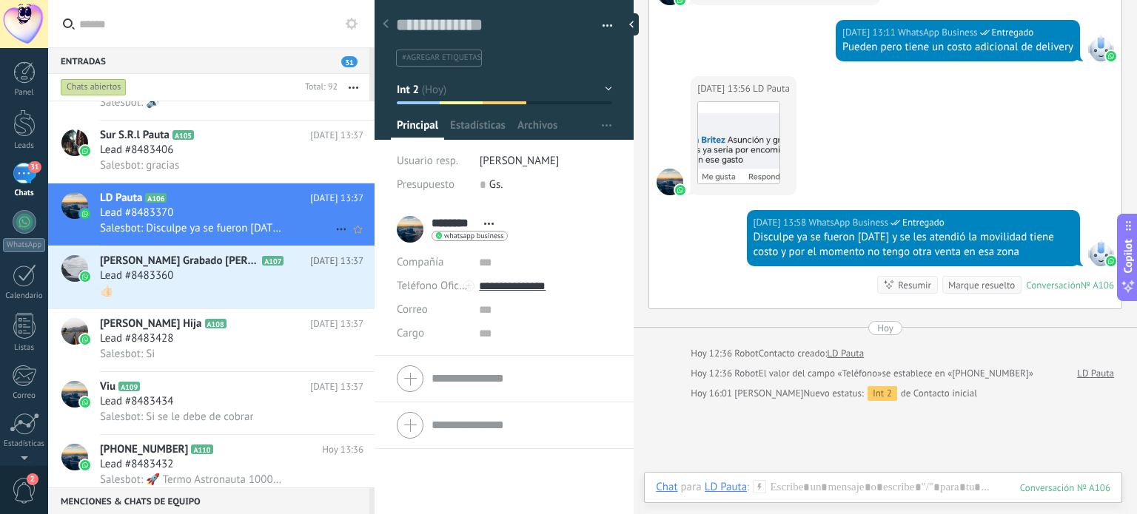
click at [222, 332] on h2 "[PERSON_NAME] Hija A108" at bounding box center [205, 324] width 210 height 15
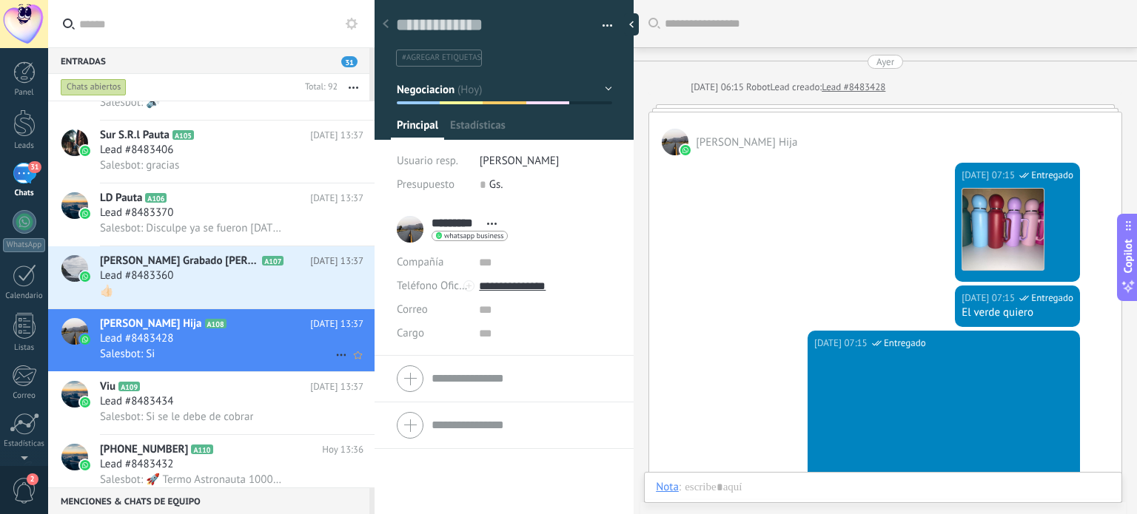
scroll to position [658, 0]
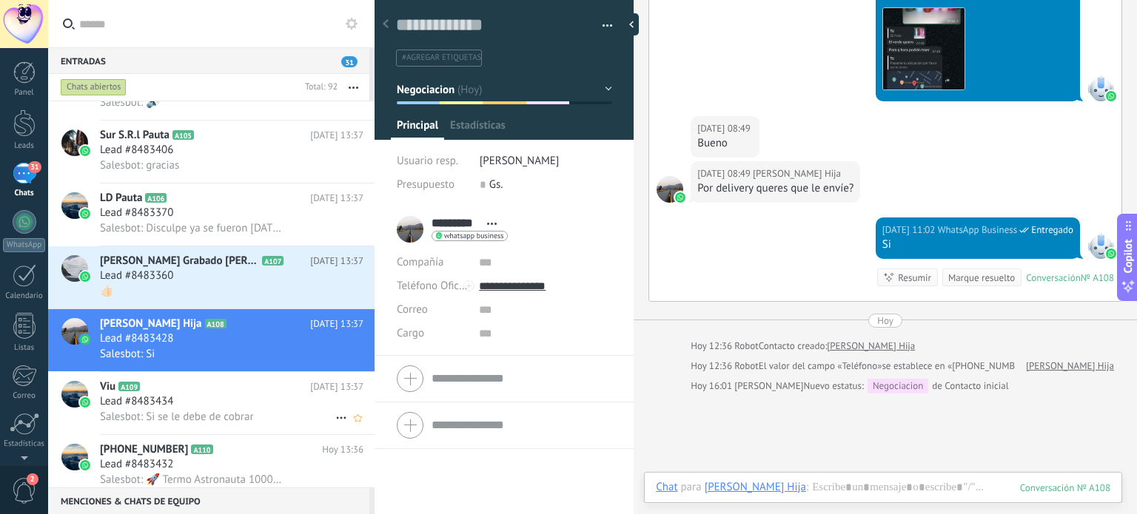
click at [225, 387] on h2 "Viu A109" at bounding box center [205, 387] width 210 height 15
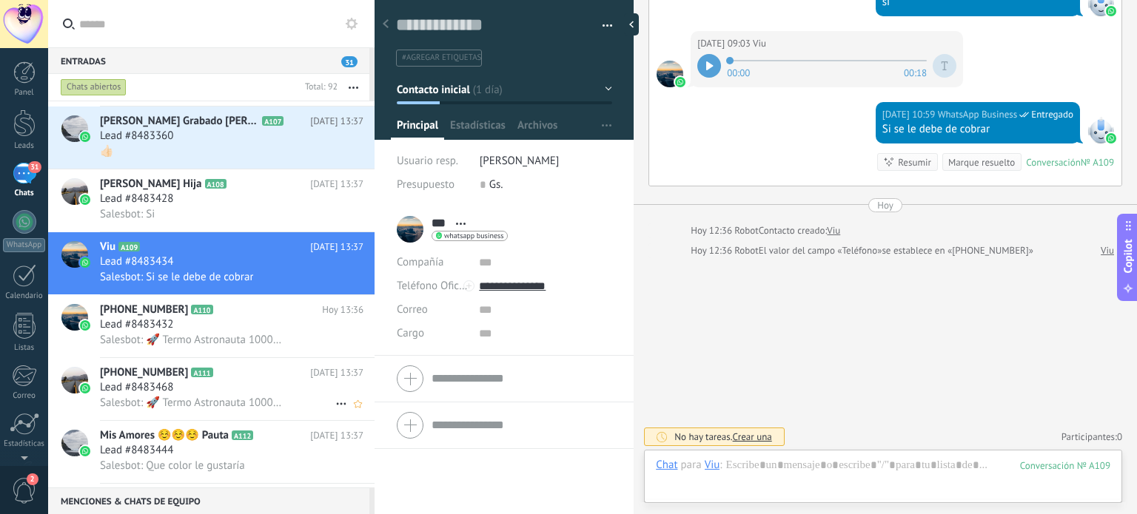
scroll to position [444, 0]
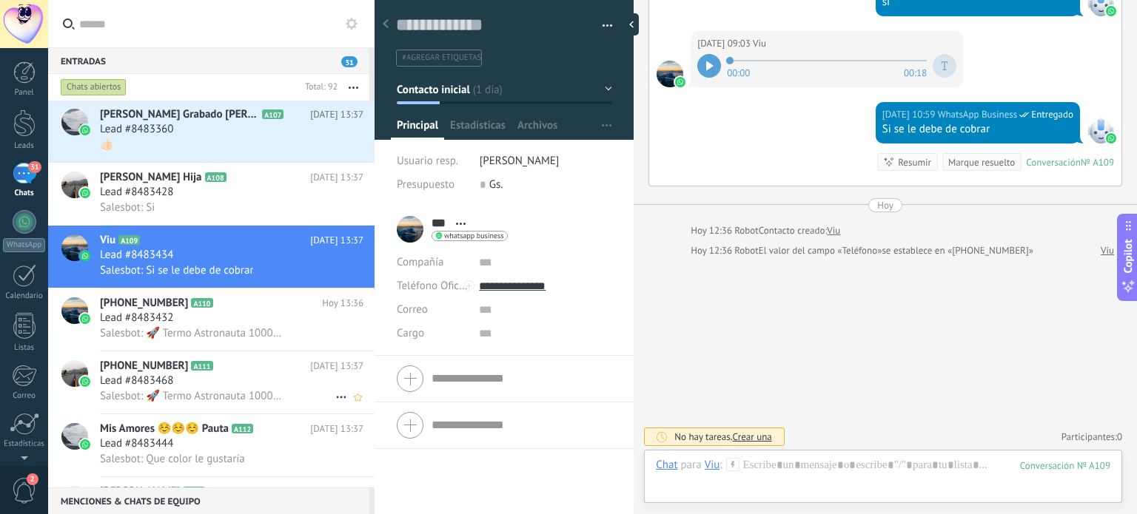
click at [225, 387] on div "Lead #8483468" at bounding box center [232, 381] width 264 height 15
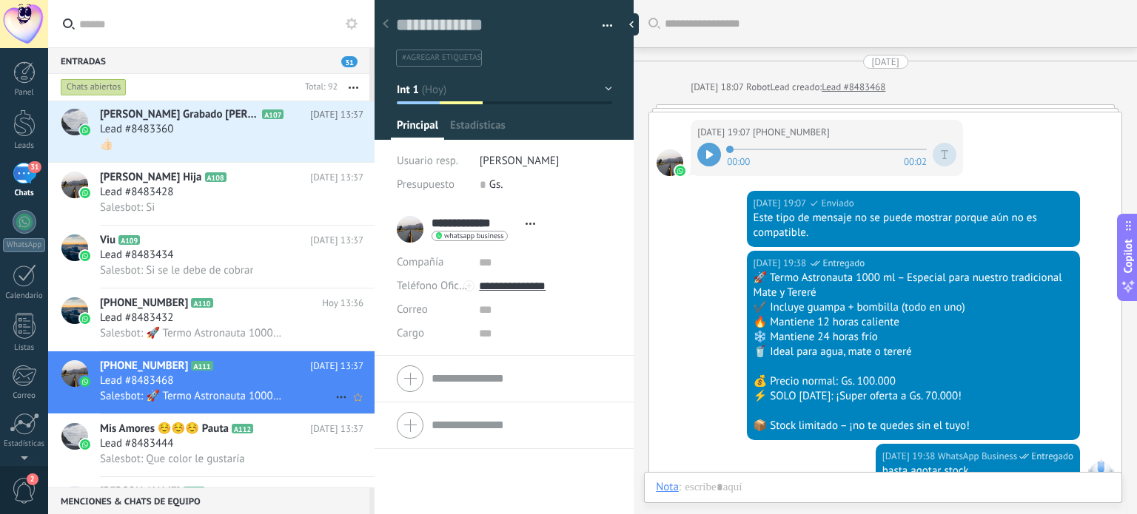
scroll to position [228, 0]
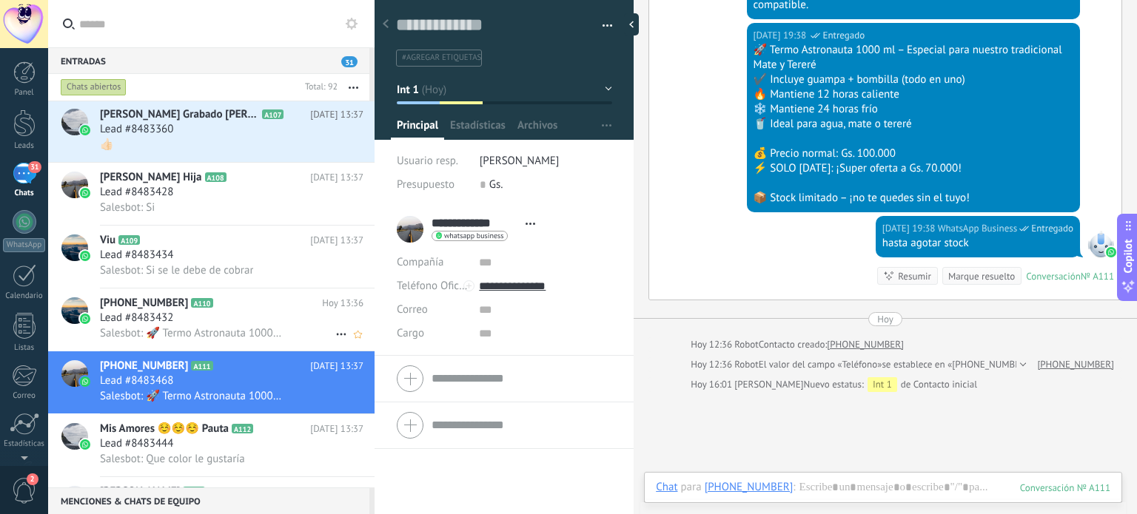
click at [227, 326] on div "Lead #8483432" at bounding box center [232, 318] width 264 height 15
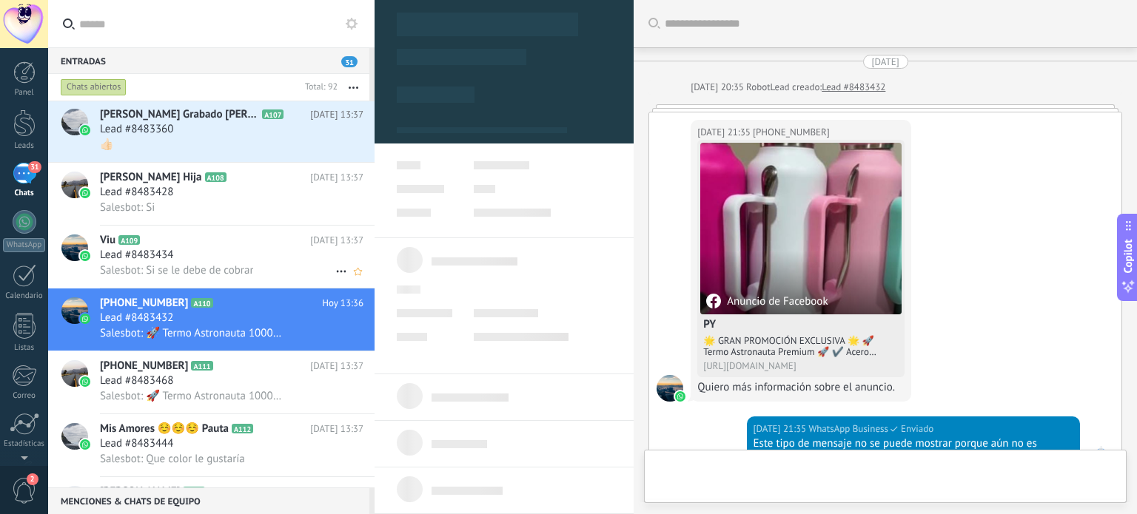
scroll to position [402, 0]
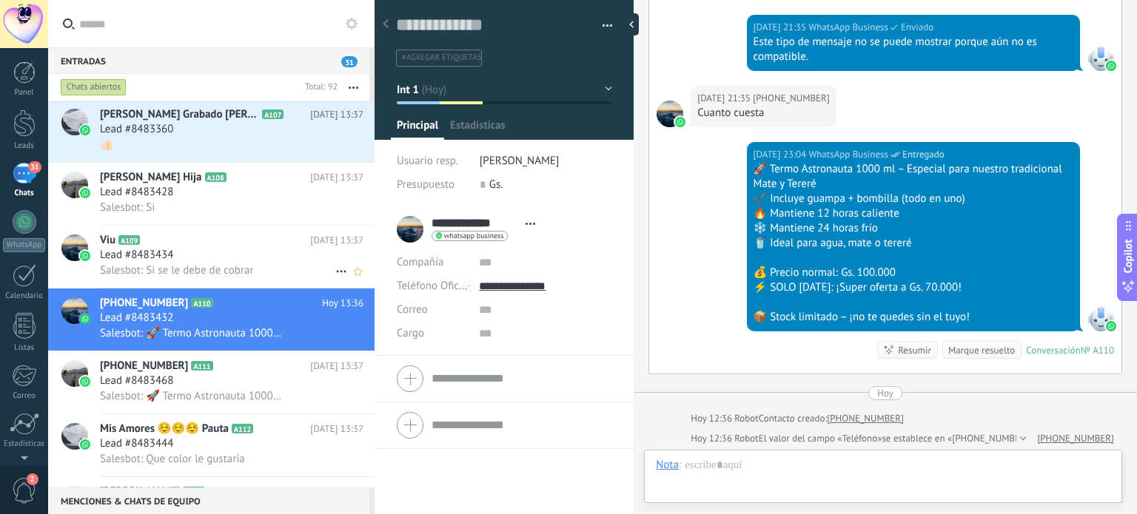
click at [219, 263] on div "Lead #8483434" at bounding box center [232, 255] width 264 height 15
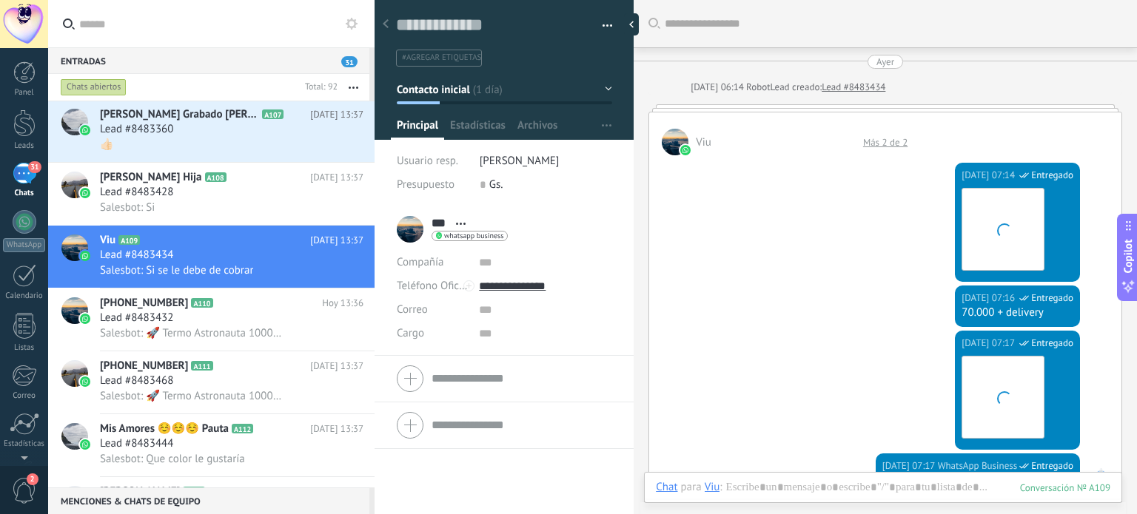
scroll to position [645, 0]
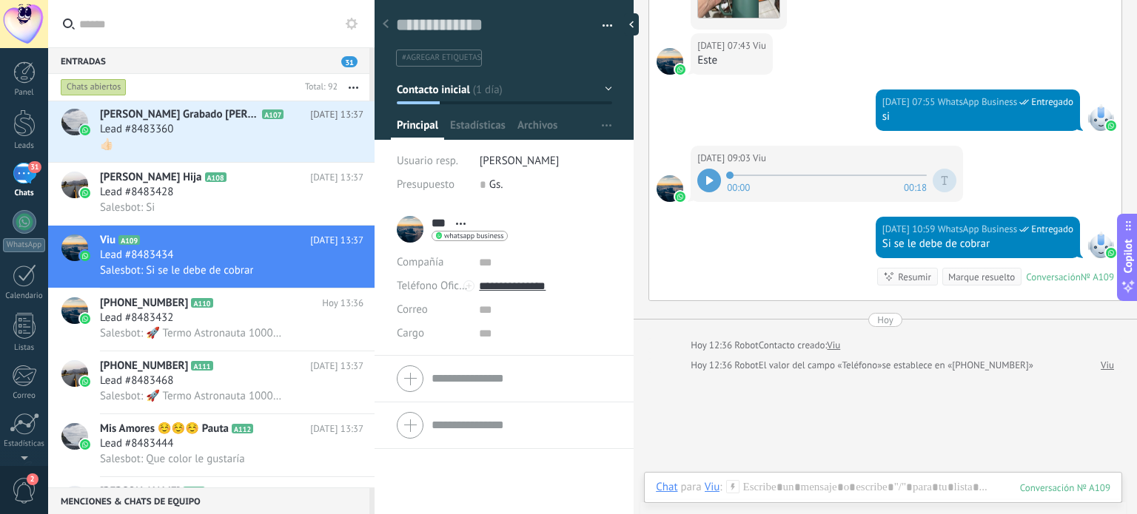
click at [28, 177] on div "31" at bounding box center [25, 173] width 24 height 21
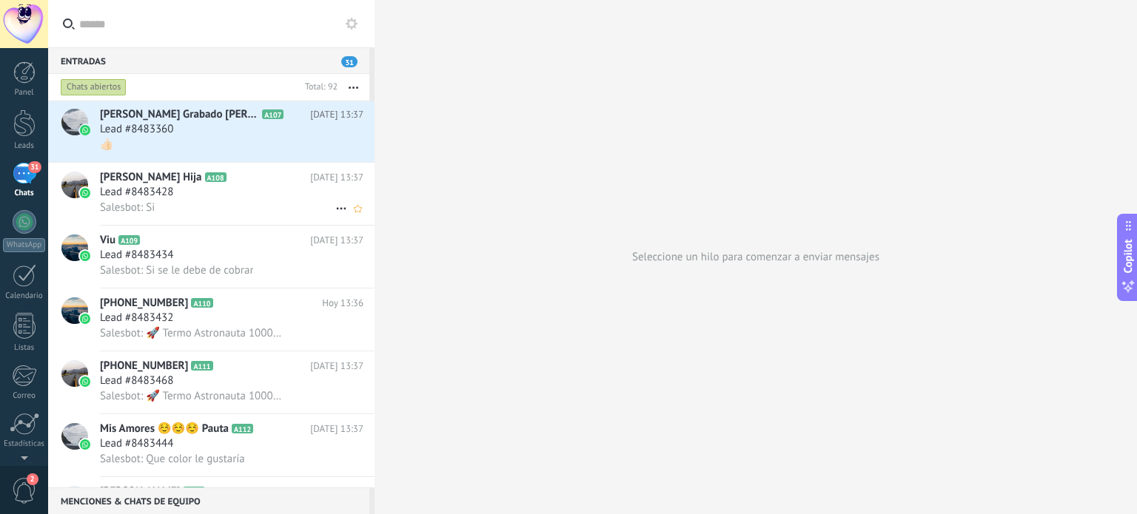
click at [195, 200] on div "Lead #8483428" at bounding box center [232, 192] width 264 height 15
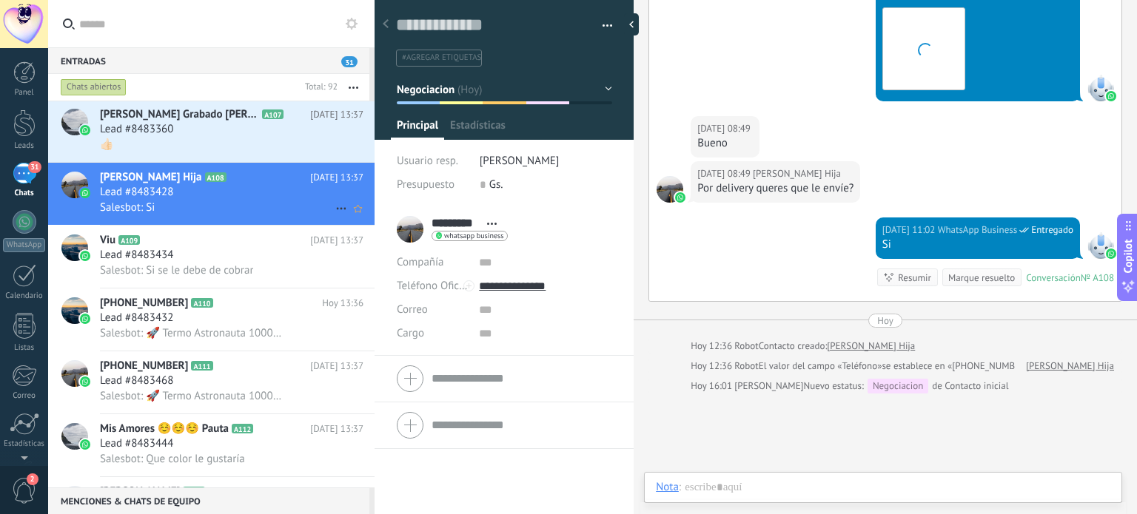
scroll to position [21, 0]
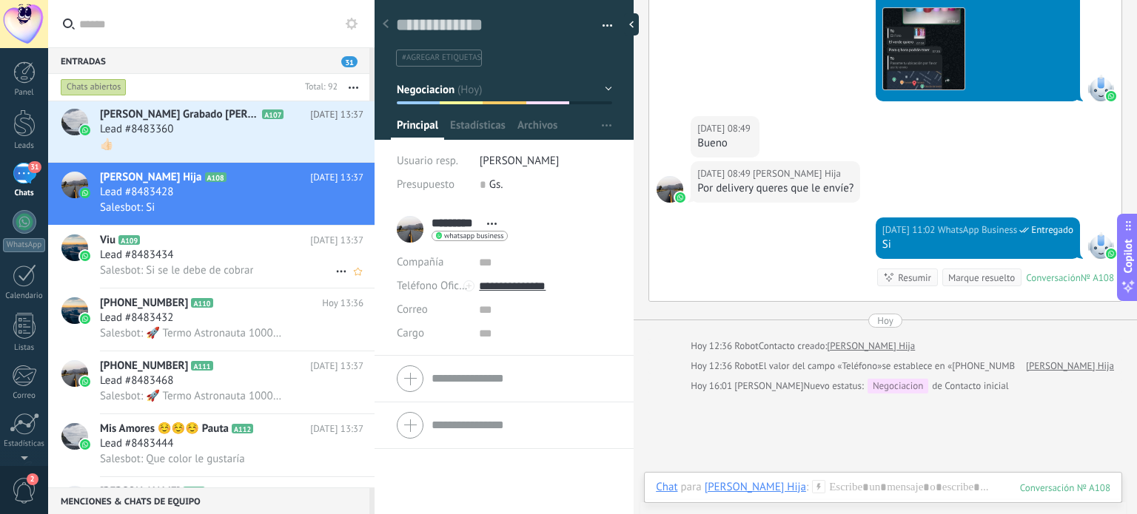
click at [204, 257] on div "Lead #8483434" at bounding box center [232, 255] width 264 height 15
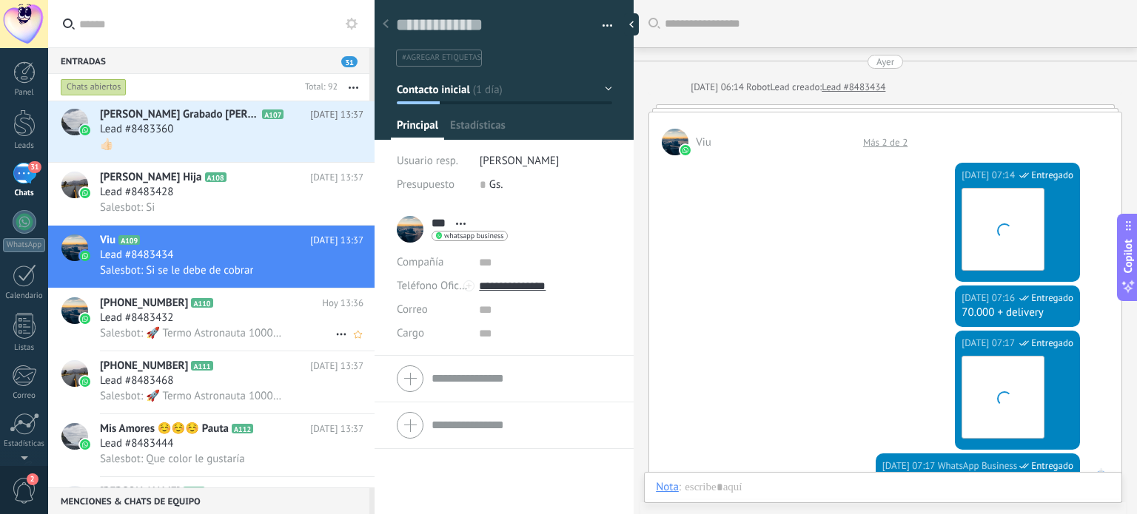
scroll to position [21, 0]
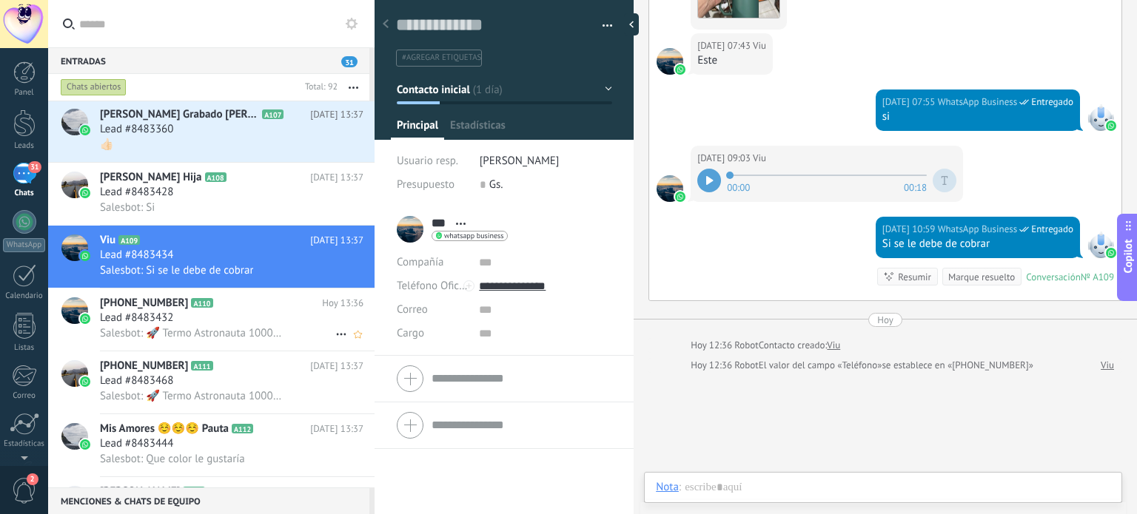
click at [231, 310] on h2 "[PHONE_NUMBER] A110" at bounding box center [211, 303] width 222 height 15
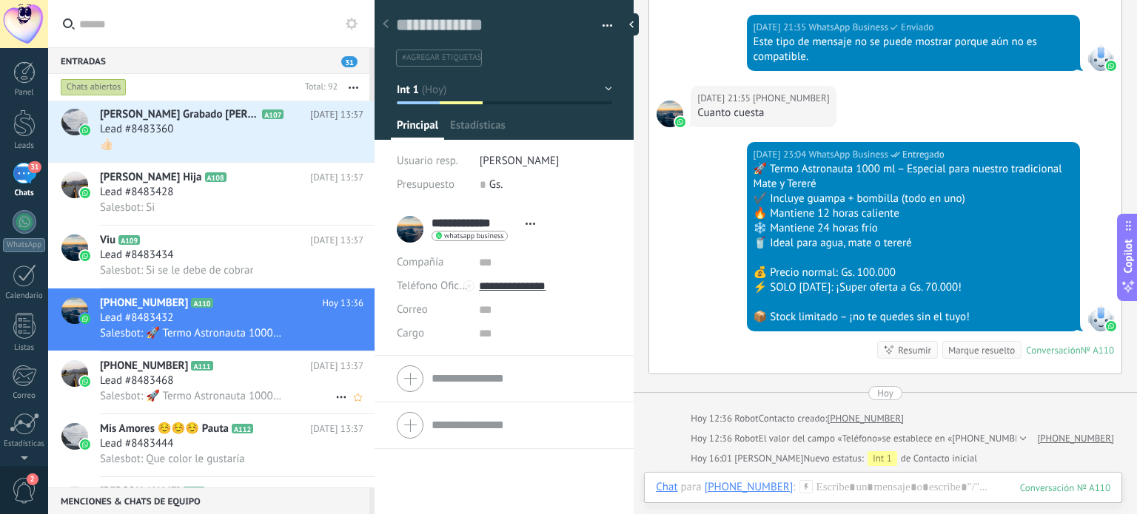
click at [241, 363] on div "[PHONE_NUMBER] A111 [DATE] 13:37 Lead #8483468 Salesbot: 🚀 Termo Astronauta 100…" at bounding box center [237, 383] width 275 height 62
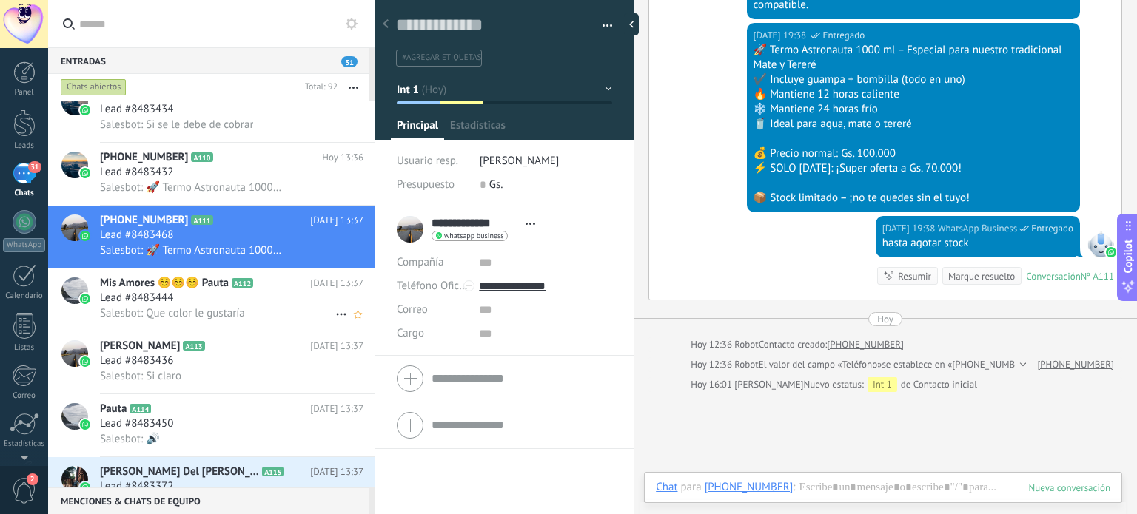
click at [245, 306] on div "Lead #8483444" at bounding box center [232, 298] width 264 height 15
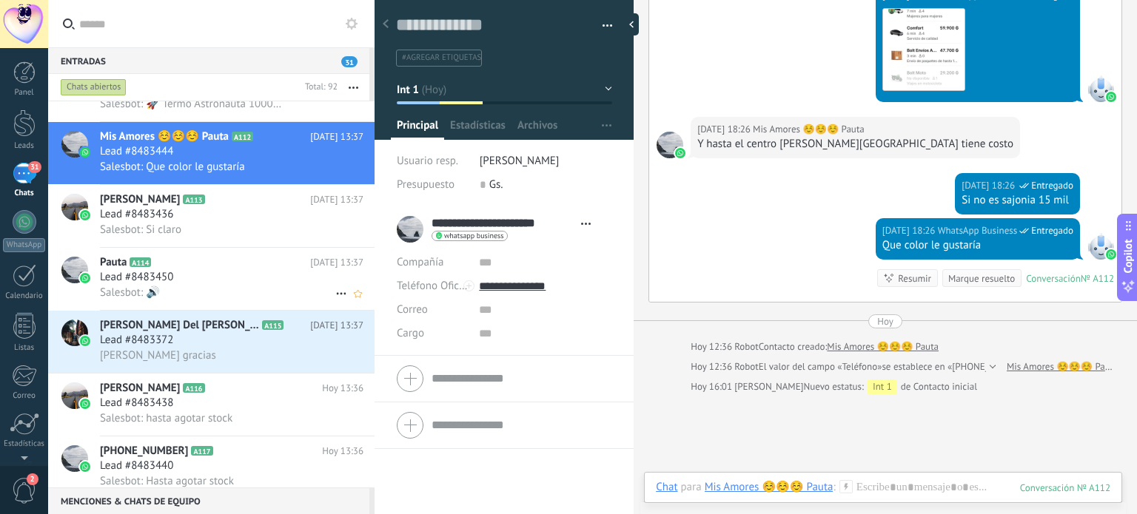
click at [215, 279] on div "Lead #8483450" at bounding box center [232, 277] width 264 height 15
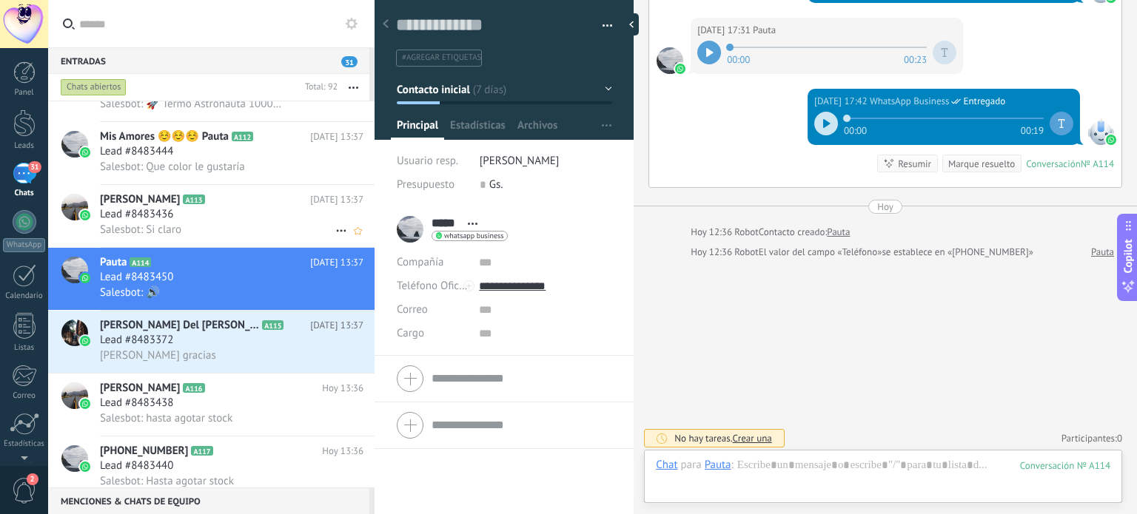
click at [222, 222] on div "Lead #8483436" at bounding box center [232, 214] width 264 height 15
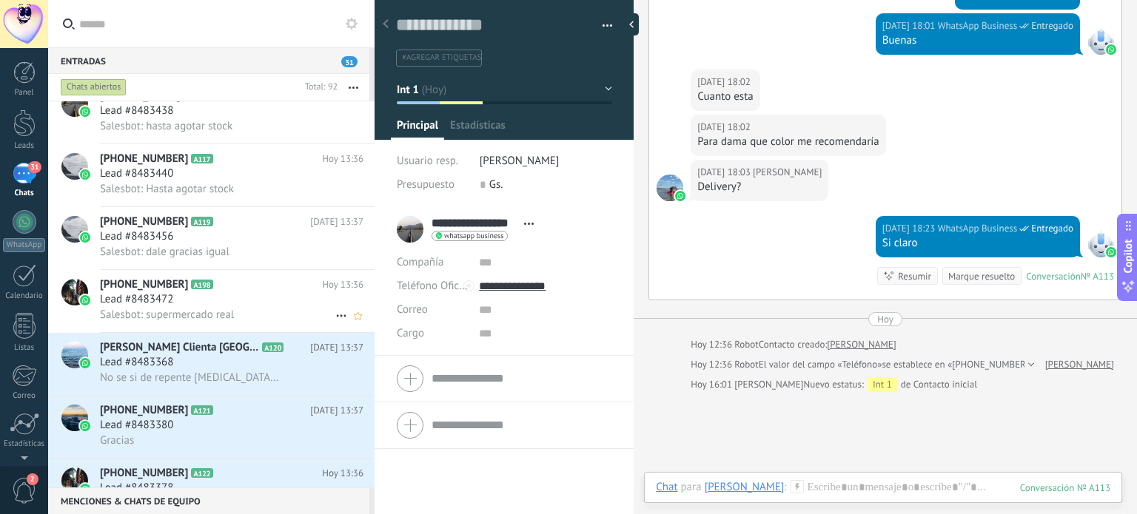
click at [225, 286] on h2 "[PHONE_NUMBER] A198" at bounding box center [211, 285] width 222 height 15
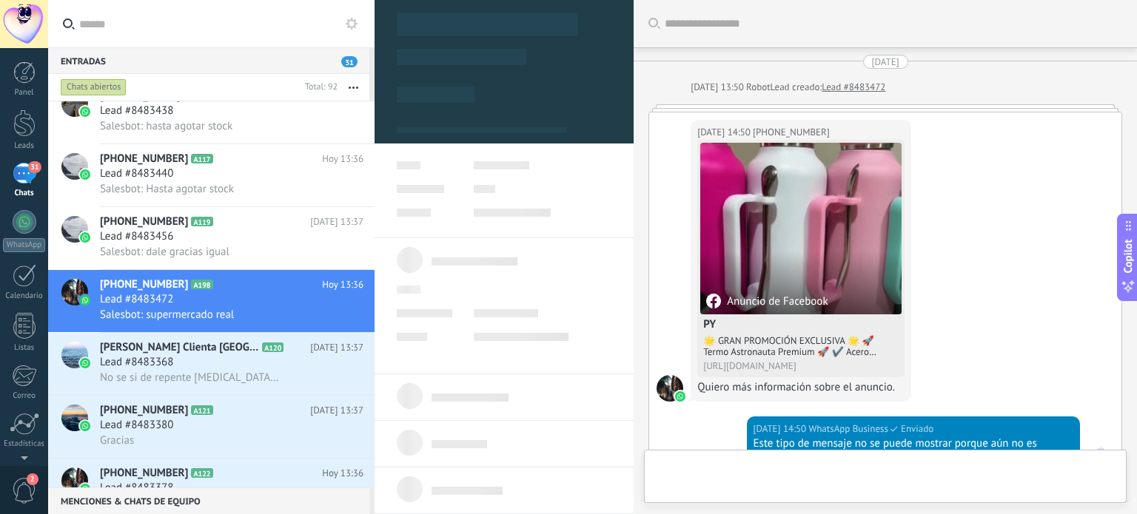
type textarea "**********"
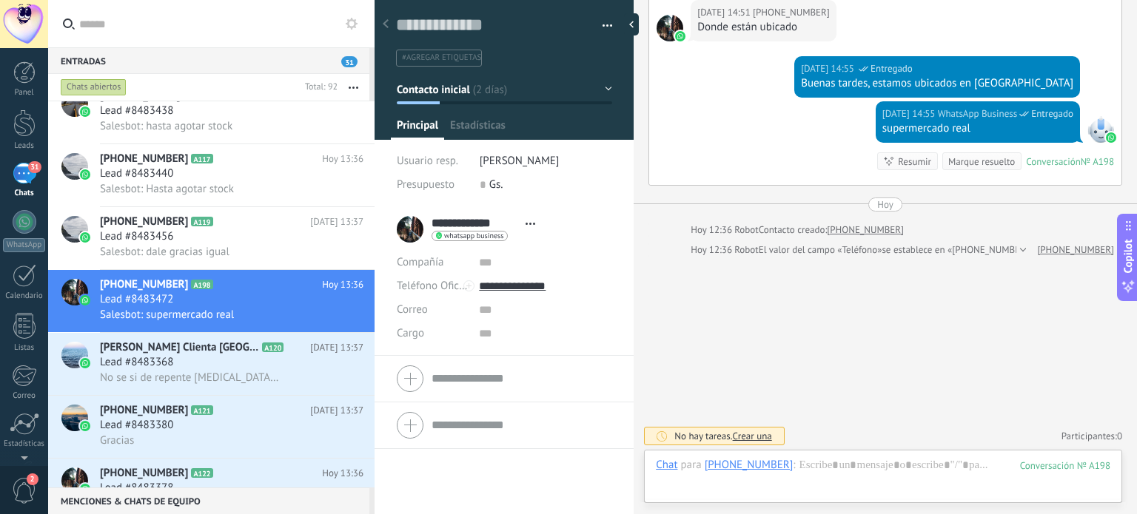
click at [30, 160] on div "Panel Leads 31 Chats WhatsApp Clientes" at bounding box center [24, 314] width 48 height 506
click at [25, 124] on div at bounding box center [24, 123] width 22 height 27
